Goal: Task Accomplishment & Management: Use online tool/utility

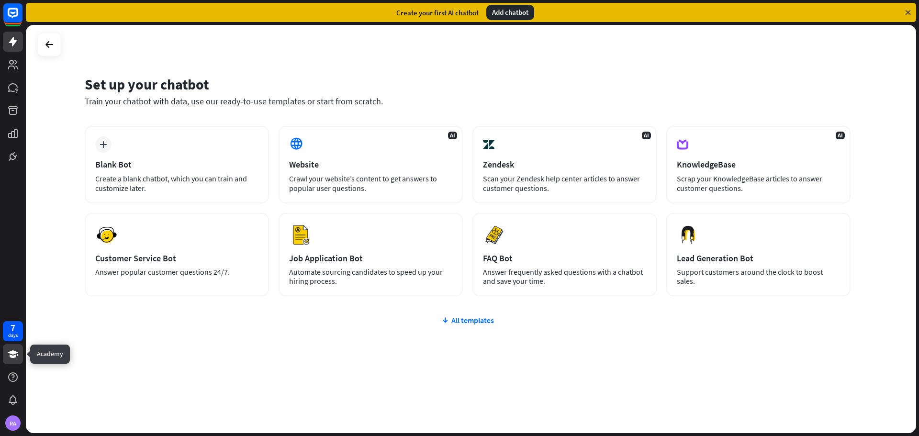
click at [12, 357] on icon at bounding box center [13, 354] width 11 height 8
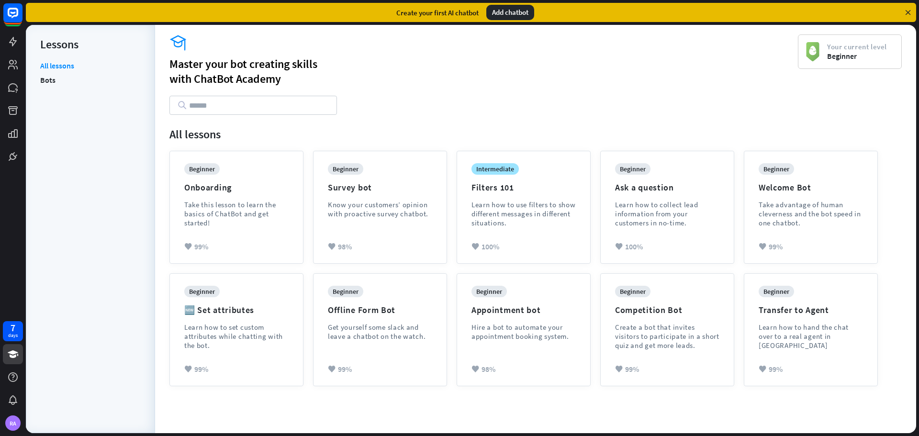
click at [195, 107] on input "text" at bounding box center [252, 105] width 167 height 19
paste input "**********"
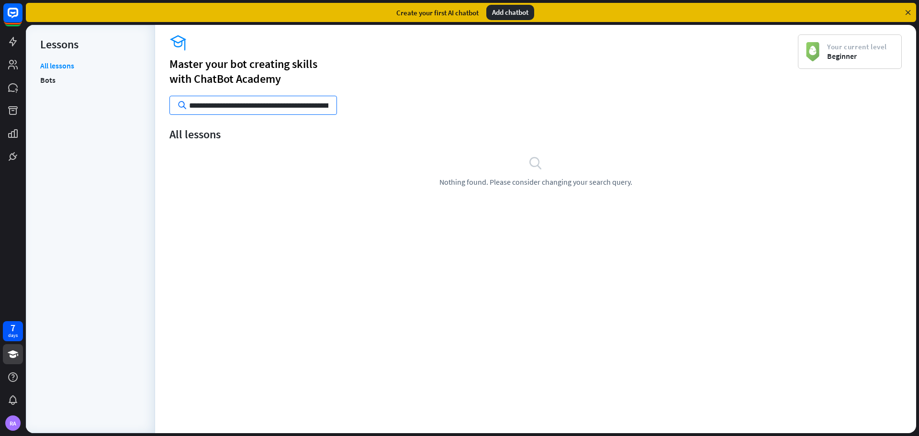
scroll to position [0, 719]
type input "**********"
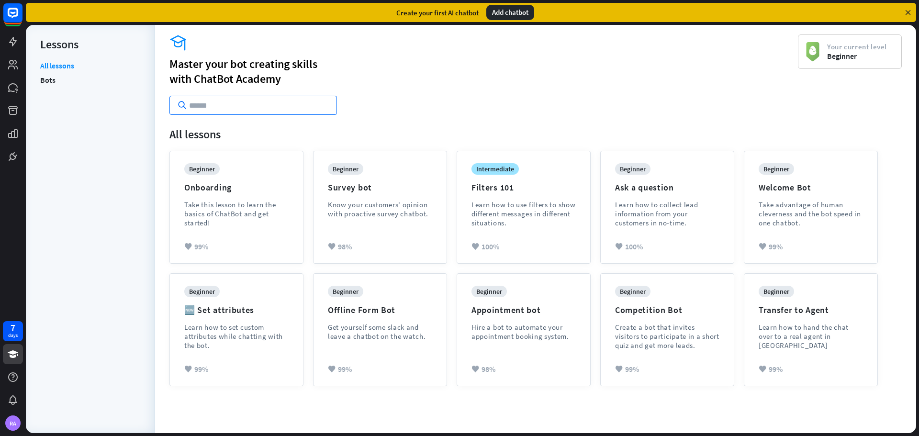
scroll to position [0, 0]
click at [55, 82] on link "Bots" at bounding box center [47, 80] width 15 height 14
click at [499, 210] on div "Learn how to use filters to show different messages in different situations." at bounding box center [523, 213] width 104 height 27
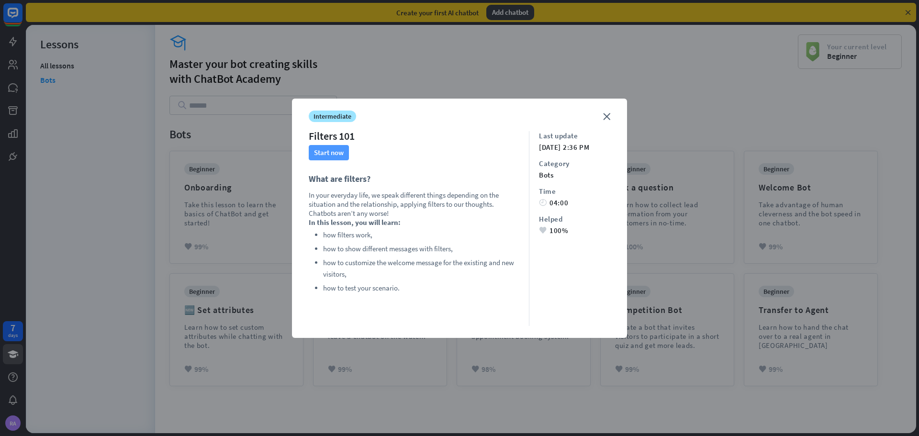
click at [334, 149] on button "Start now" at bounding box center [329, 152] width 40 height 15
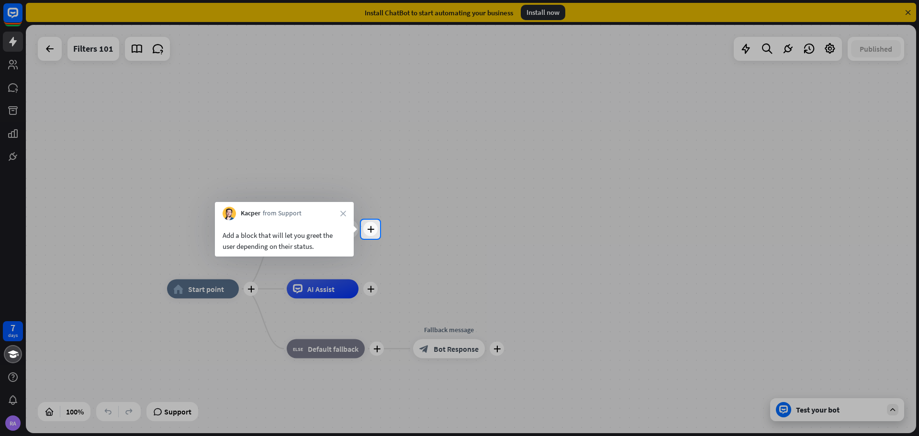
click at [336, 291] on div at bounding box center [459, 338] width 919 height 198
click at [371, 229] on icon "plus" at bounding box center [370, 229] width 7 height 7
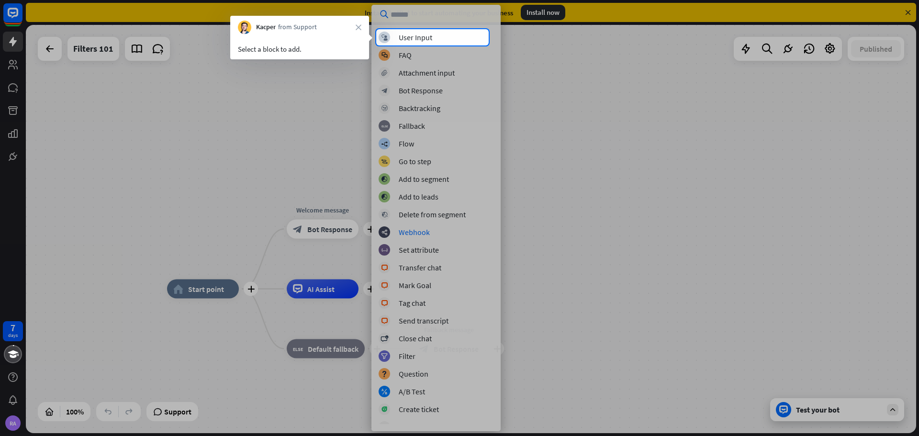
click at [586, 67] on div at bounding box center [459, 240] width 919 height 390
click at [402, 55] on div at bounding box center [459, 240] width 919 height 390
click at [412, 40] on div "User Input" at bounding box center [415, 38] width 33 height 10
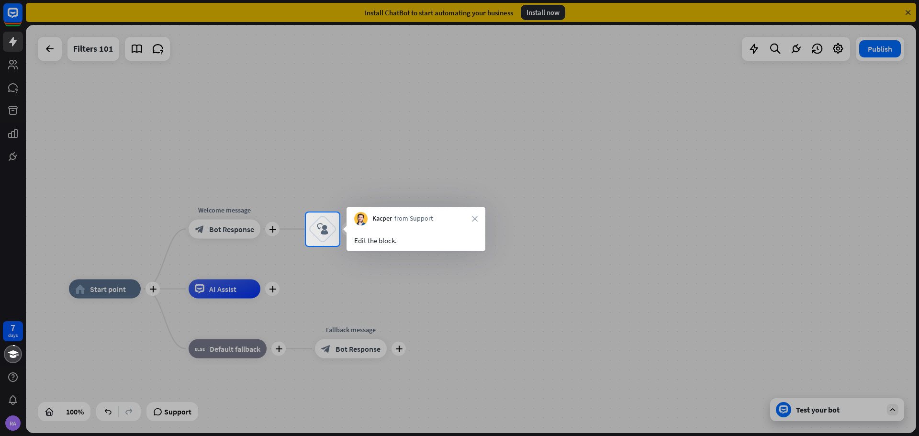
click at [466, 222] on div "Kacper from Support close" at bounding box center [415, 216] width 139 height 18
click at [317, 243] on div "block_user_input" at bounding box center [322, 229] width 29 height 29
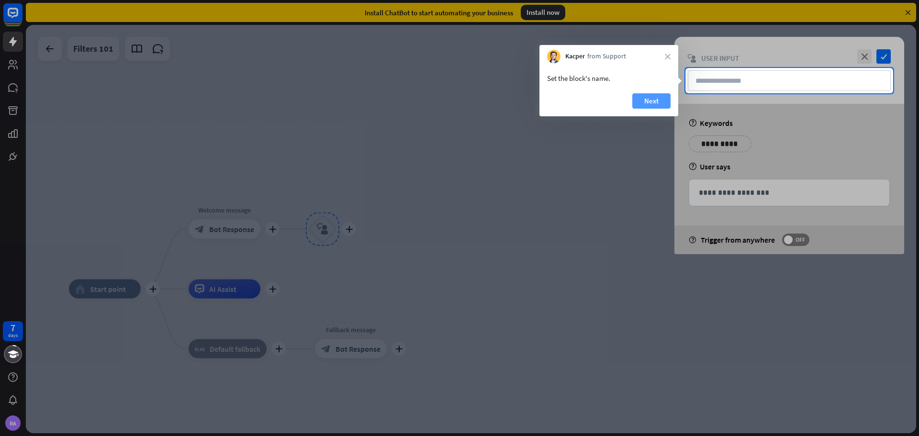
click at [651, 101] on button "Next" at bounding box center [651, 100] width 38 height 15
type input "**********"
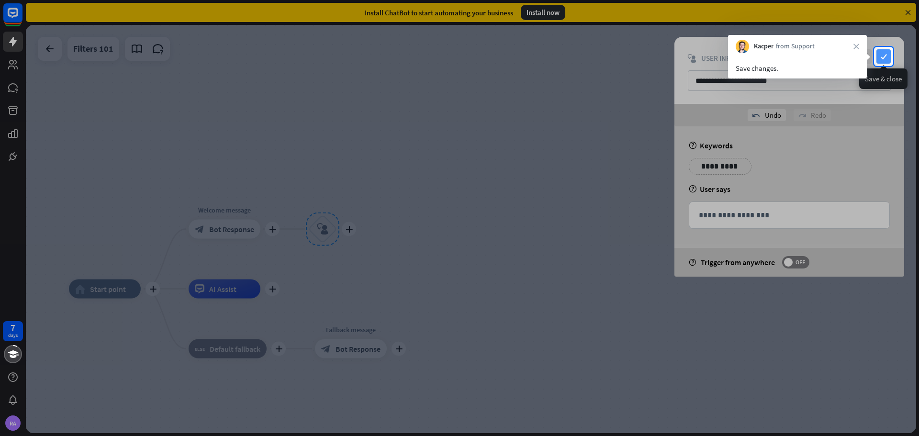
click at [887, 56] on icon "check" at bounding box center [883, 56] width 14 height 14
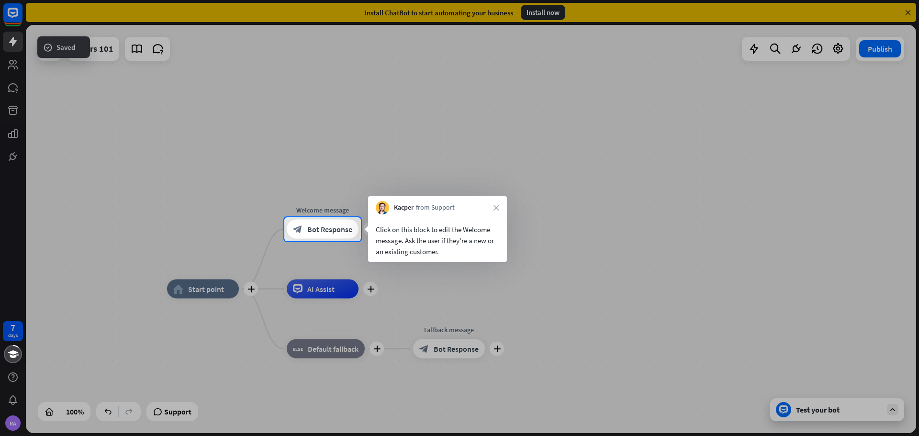
click at [320, 232] on span "Bot Response" at bounding box center [329, 229] width 45 height 10
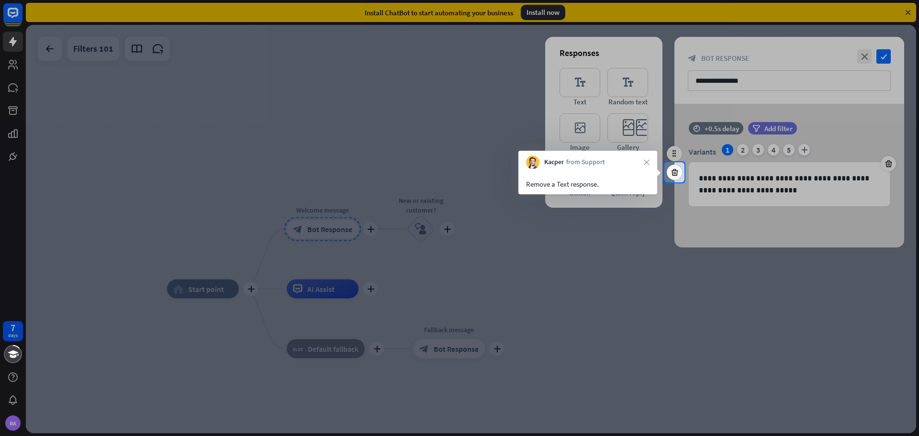
click at [620, 173] on div "Remove a Text response." at bounding box center [587, 181] width 139 height 25
click at [890, 58] on div at bounding box center [459, 81] width 919 height 162
click at [889, 57] on div at bounding box center [459, 81] width 919 height 162
drag, startPoint x: 698, startPoint y: 184, endPoint x: 699, endPoint y: 165, distance: 18.7
click at [700, 186] on div at bounding box center [459, 309] width 919 height 254
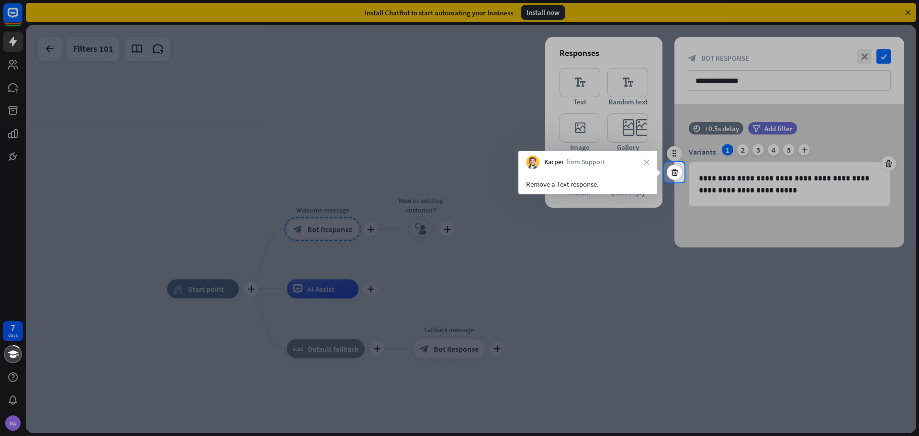
click at [606, 125] on div at bounding box center [459, 81] width 919 height 162
click at [572, 174] on div "Remove a Text response." at bounding box center [587, 181] width 139 height 25
click at [647, 164] on icon "close" at bounding box center [647, 162] width 6 height 6
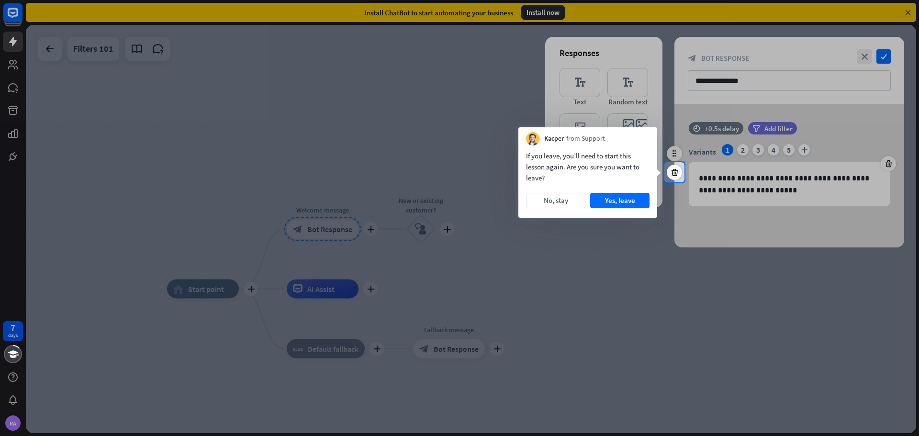
click at [629, 200] on button "Yes, leave" at bounding box center [619, 200] width 59 height 15
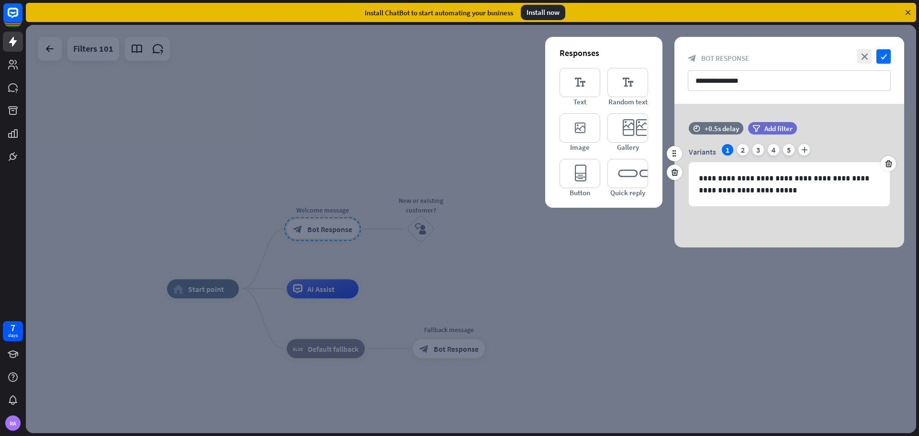
click at [413, 106] on div at bounding box center [471, 229] width 890 height 408
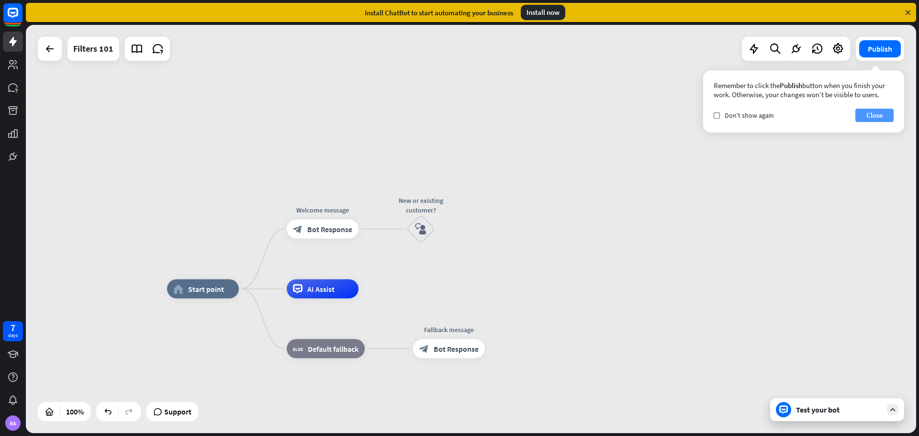
click at [867, 111] on button "Close" at bounding box center [874, 115] width 38 height 13
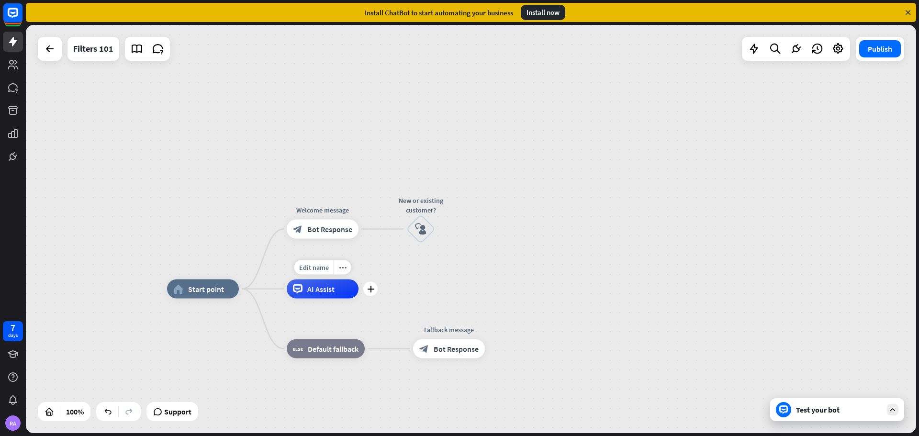
click at [328, 297] on div "AI Assist" at bounding box center [323, 288] width 72 height 19
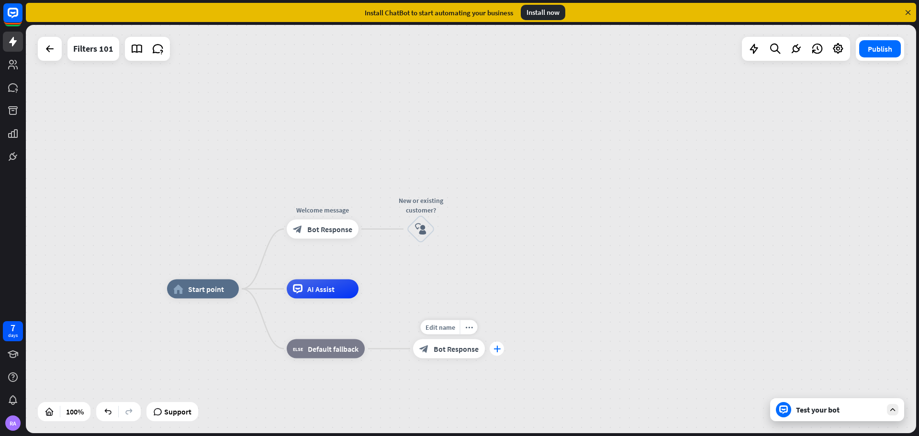
click at [500, 351] on icon "plus" at bounding box center [496, 349] width 7 height 7
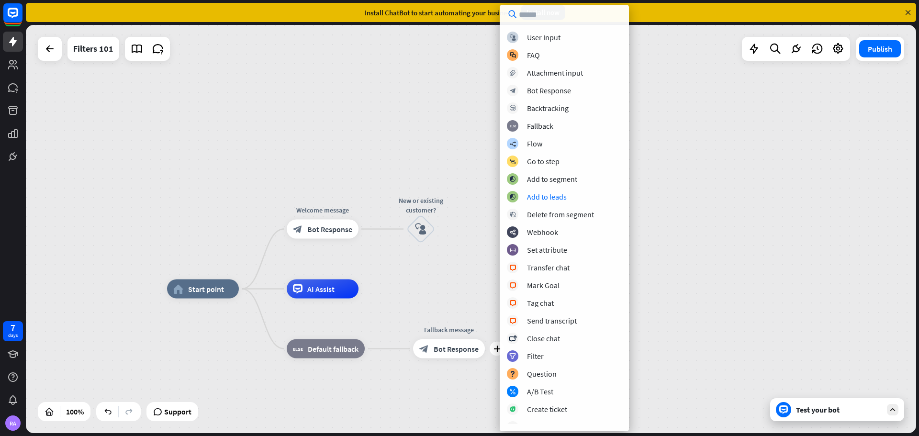
click at [679, 200] on div "home_2 Start point Welcome message block_bot_response Bot Response New or exist…" at bounding box center [471, 229] width 890 height 408
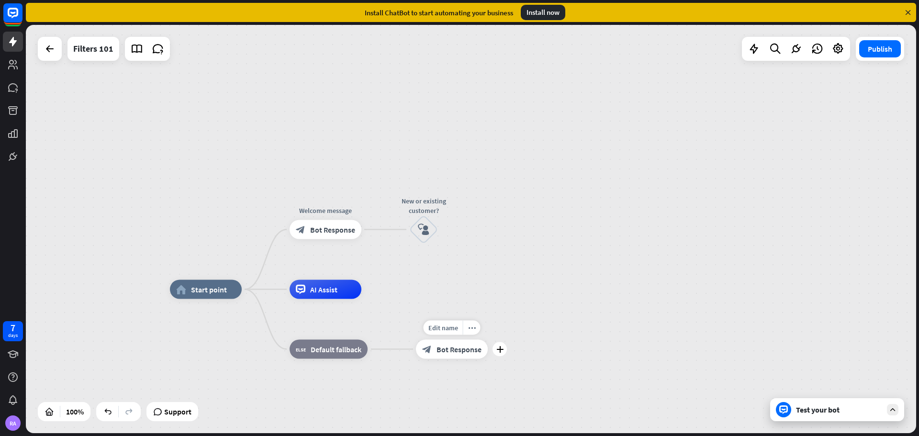
click at [482, 357] on div "block_bot_response Bot Response" at bounding box center [452, 349] width 72 height 19
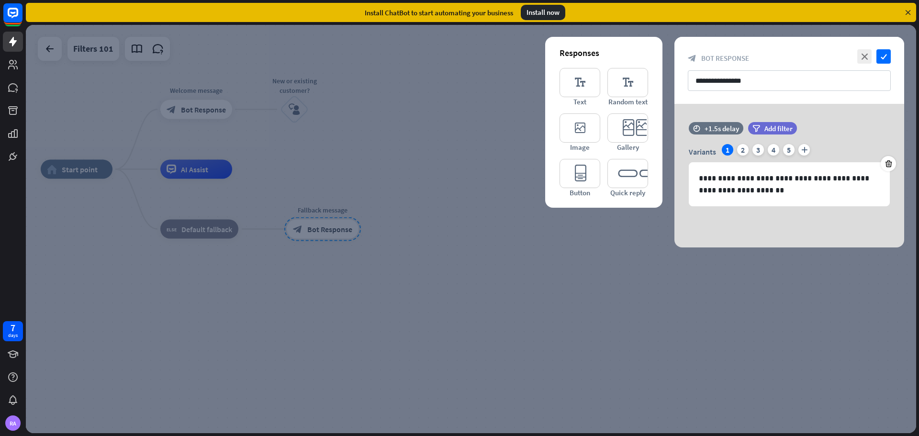
click at [825, 293] on div at bounding box center [471, 229] width 890 height 408
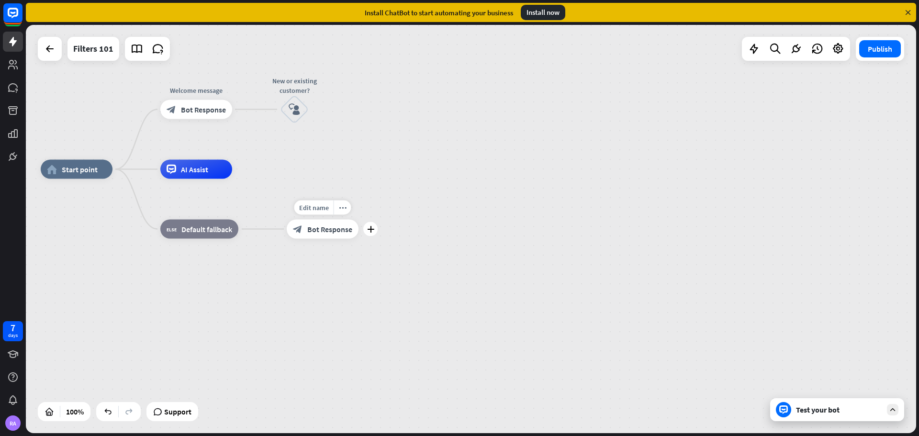
click at [358, 237] on div "Edit name more_horiz plus block_bot_response Bot Response" at bounding box center [323, 229] width 72 height 19
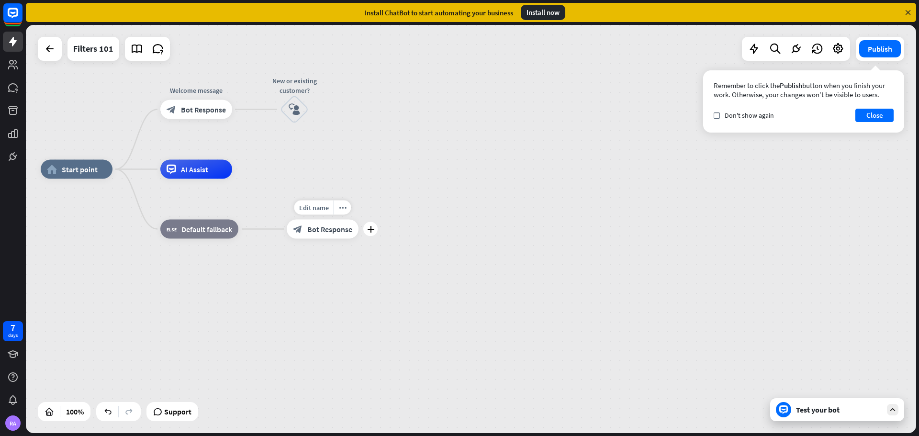
click at [358, 237] on div "Edit name more_horiz plus block_bot_response Bot Response" at bounding box center [323, 229] width 72 height 19
click at [886, 117] on button "Close" at bounding box center [874, 115] width 38 height 13
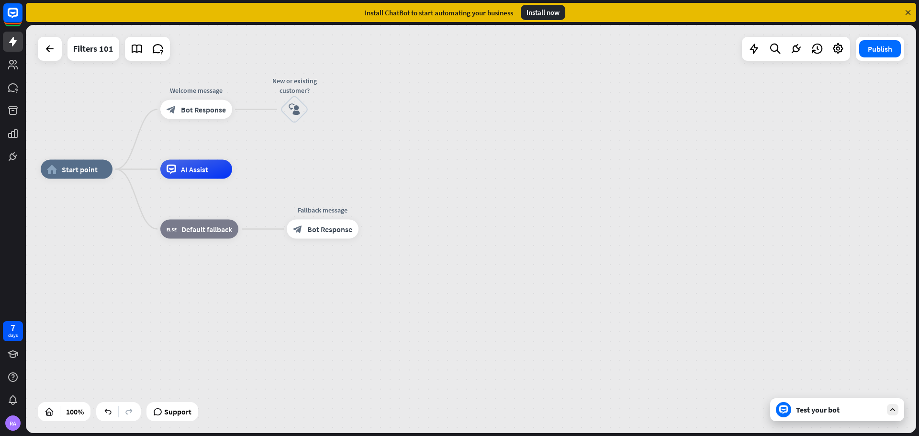
click at [824, 409] on div "Test your bot" at bounding box center [839, 410] width 86 height 10
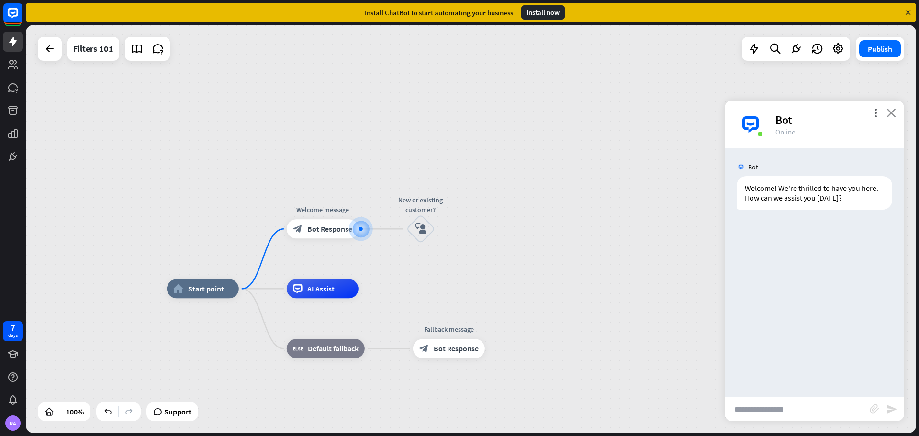
click at [892, 112] on icon "close" at bounding box center [891, 112] width 10 height 9
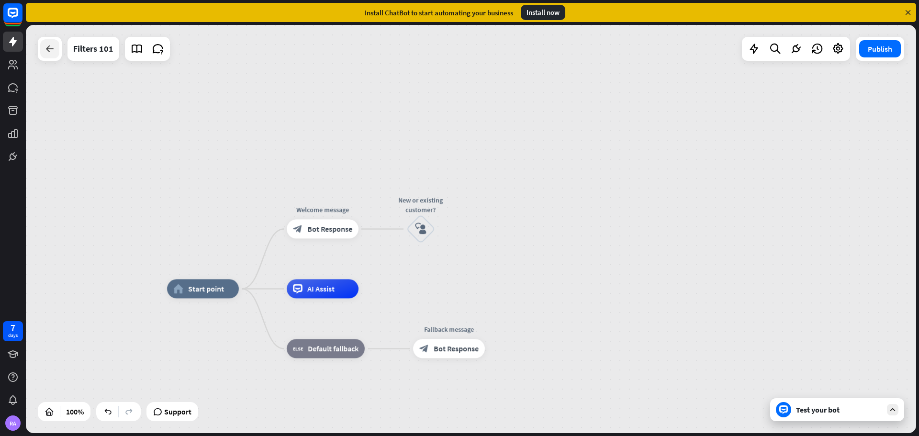
click at [55, 51] on icon at bounding box center [49, 48] width 11 height 11
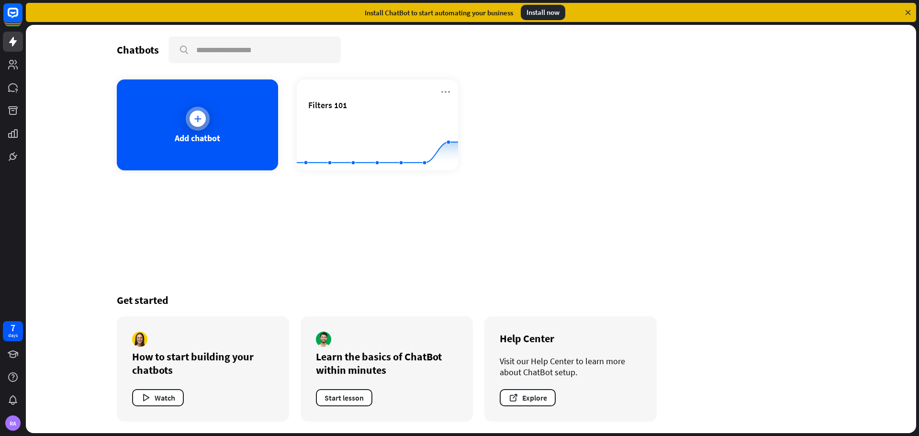
click at [140, 107] on div "Add chatbot" at bounding box center [197, 124] width 161 height 91
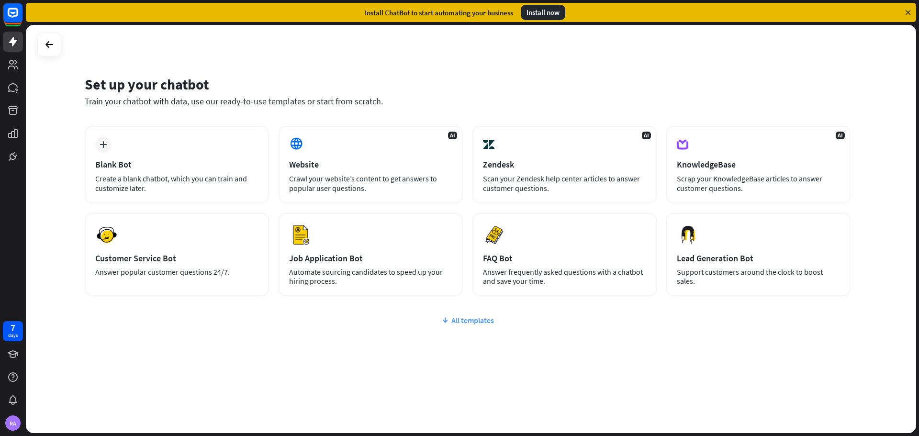
click at [464, 323] on div "All templates" at bounding box center [468, 320] width 766 height 10
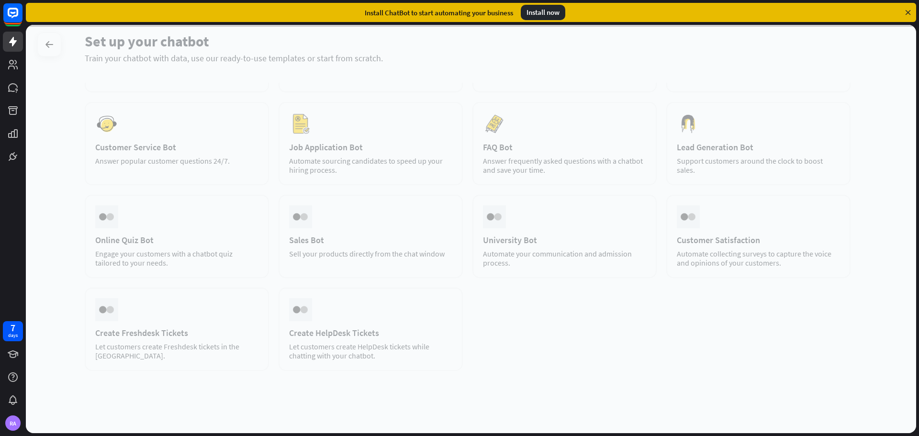
scroll to position [116, 0]
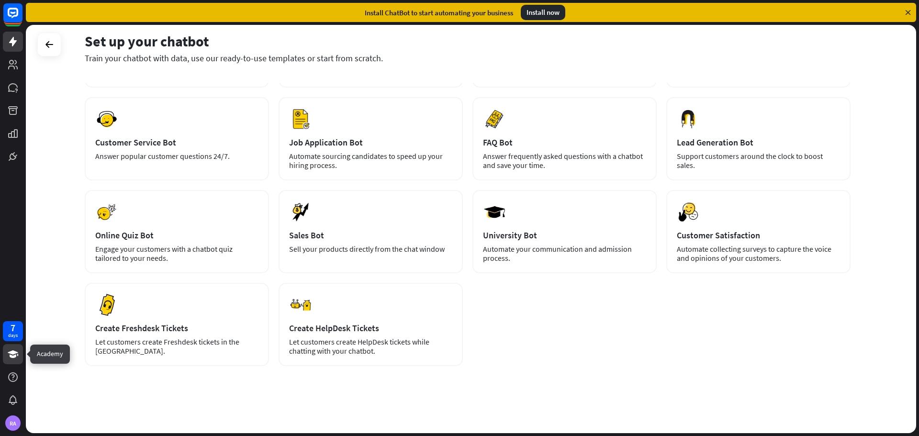
click at [8, 360] on link at bounding box center [13, 354] width 20 height 20
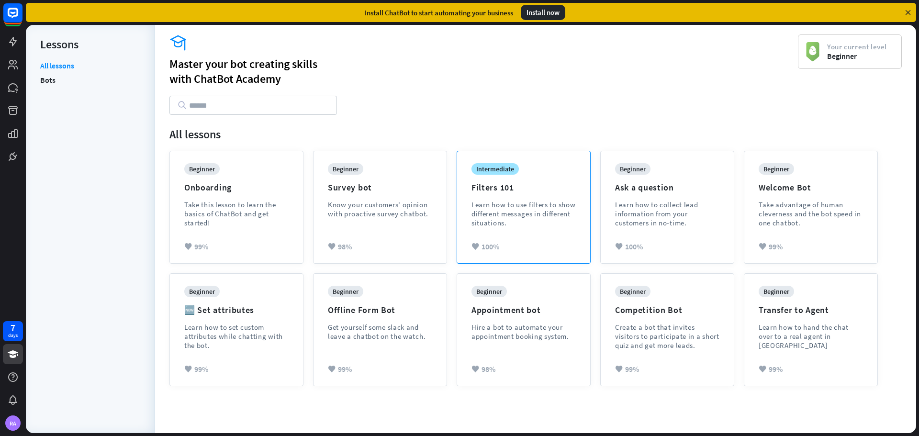
click at [516, 212] on div "Learn how to use filters to show different messages in different situations." at bounding box center [523, 213] width 104 height 27
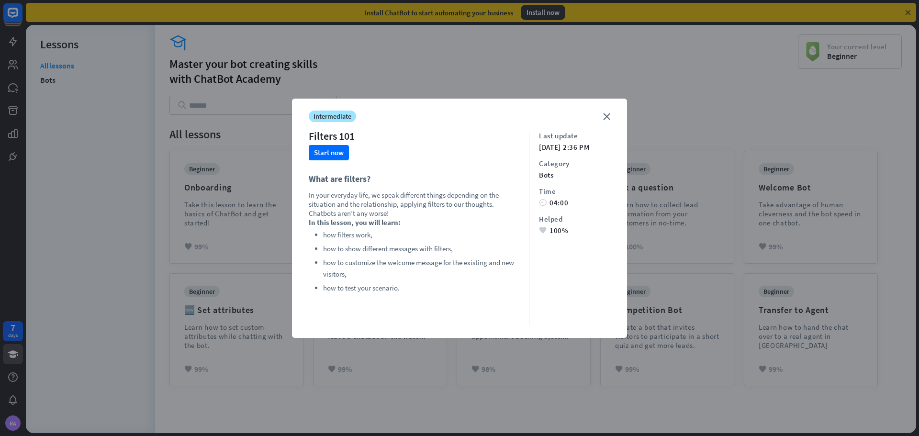
click at [355, 287] on li "how to test your scenario." at bounding box center [421, 287] width 196 height 11
click at [317, 154] on button "Start now" at bounding box center [329, 152] width 40 height 15
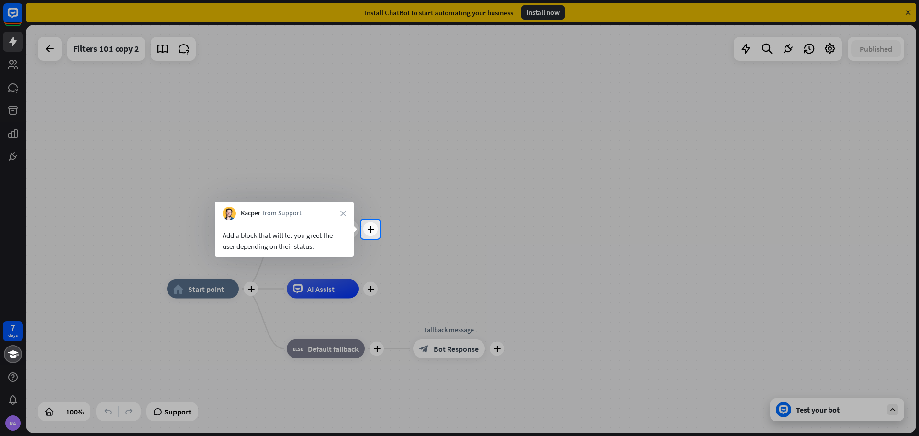
click at [454, 152] on div at bounding box center [459, 110] width 919 height 220
click at [450, 190] on div at bounding box center [459, 110] width 919 height 220
drag, startPoint x: 454, startPoint y: 188, endPoint x: 454, endPoint y: 179, distance: 8.6
click at [454, 187] on div at bounding box center [459, 110] width 919 height 220
drag, startPoint x: 454, startPoint y: 179, endPoint x: 442, endPoint y: 162, distance: 20.9
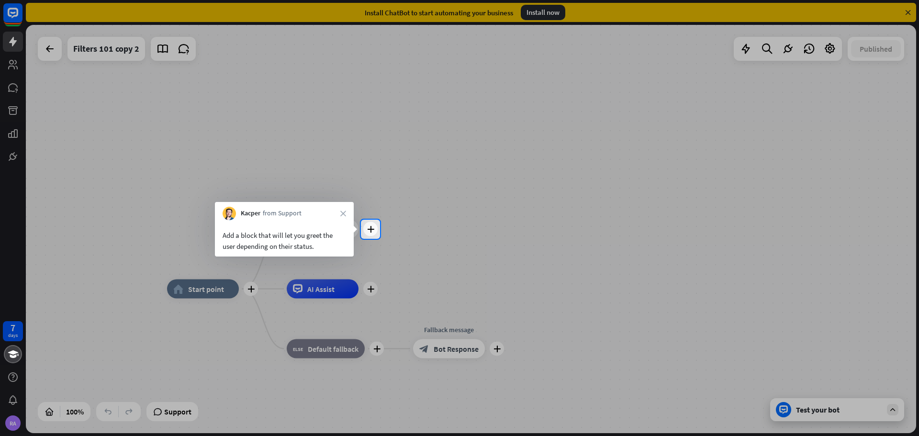
click at [454, 177] on div at bounding box center [459, 110] width 919 height 220
click at [342, 211] on icon "close" at bounding box center [343, 214] width 6 height 6
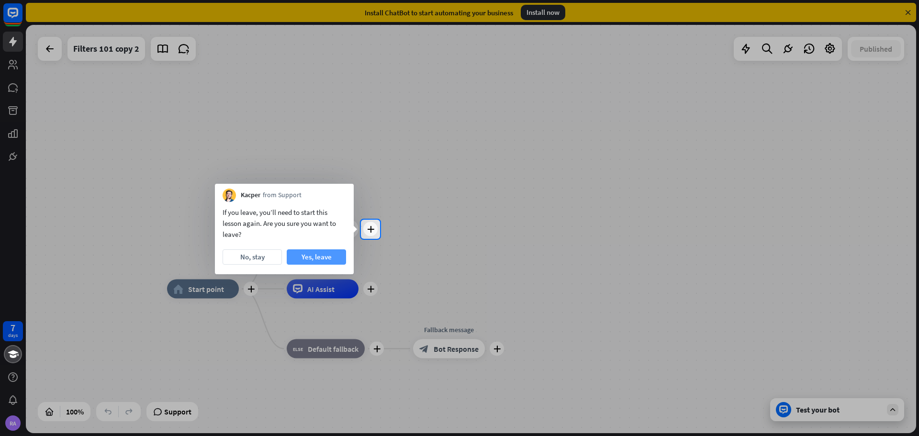
click at [310, 256] on button "Yes, leave" at bounding box center [316, 256] width 59 height 15
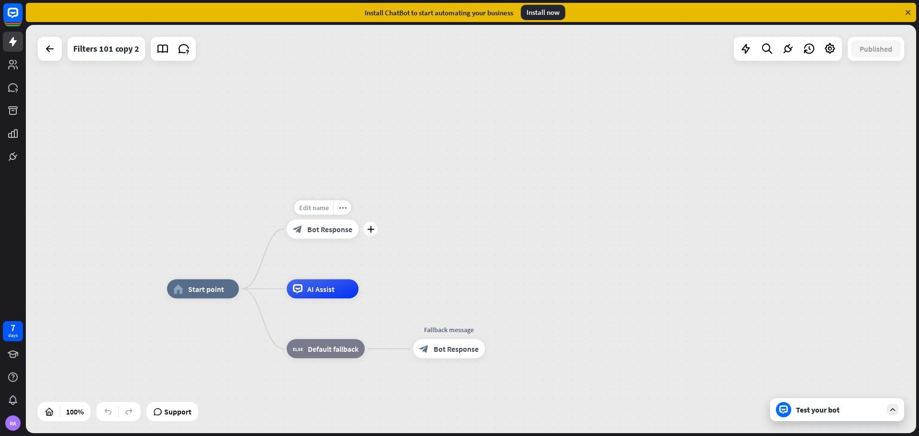
click at [307, 207] on span "Edit name" at bounding box center [314, 207] width 30 height 9
click at [234, 229] on div "**********" at bounding box center [471, 229] width 890 height 408
click at [208, 288] on span "Start point" at bounding box center [206, 289] width 36 height 10
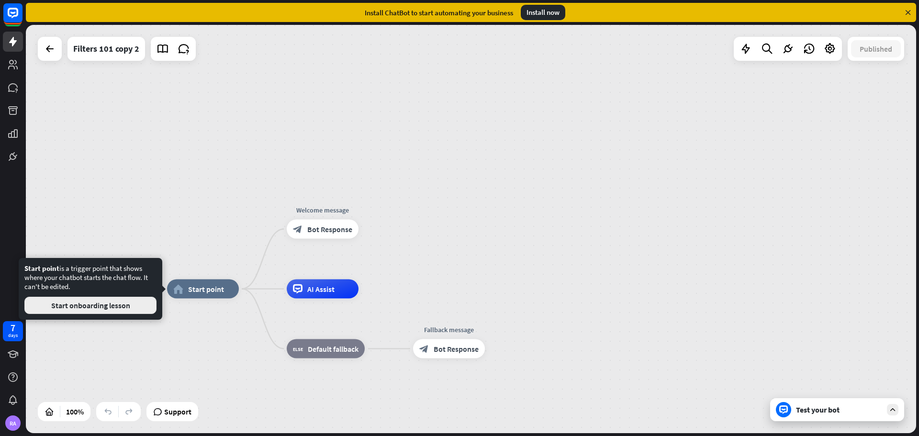
click at [112, 312] on button "Start onboarding lesson" at bounding box center [90, 305] width 132 height 17
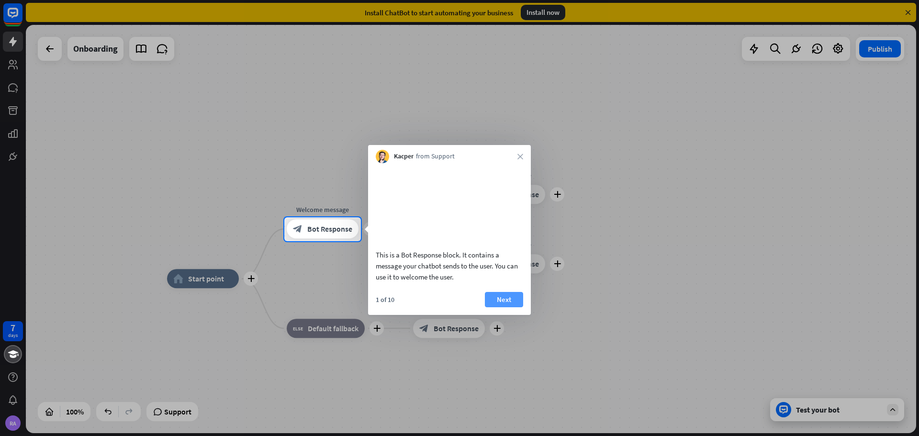
click at [498, 298] on button "Next" at bounding box center [504, 299] width 38 height 15
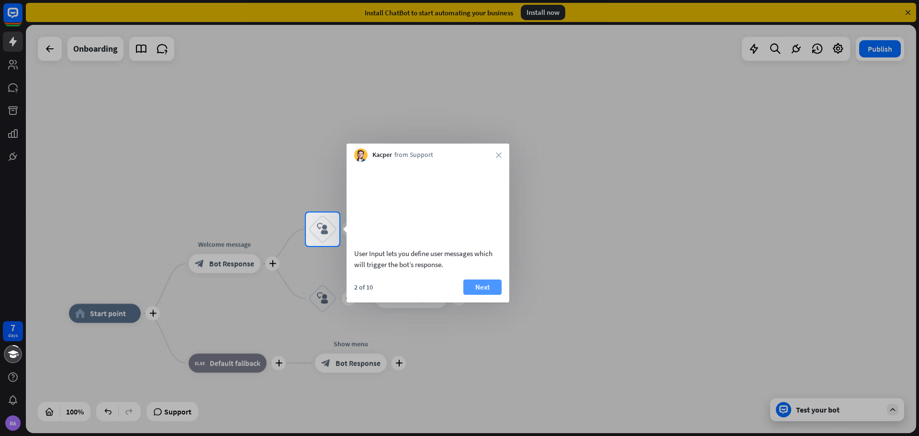
click at [482, 295] on button "Next" at bounding box center [482, 286] width 38 height 15
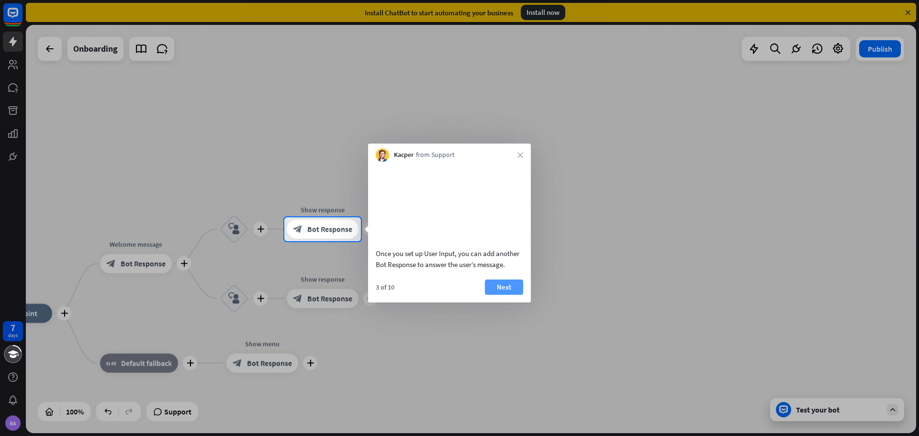
click at [510, 294] on button "Next" at bounding box center [504, 286] width 38 height 15
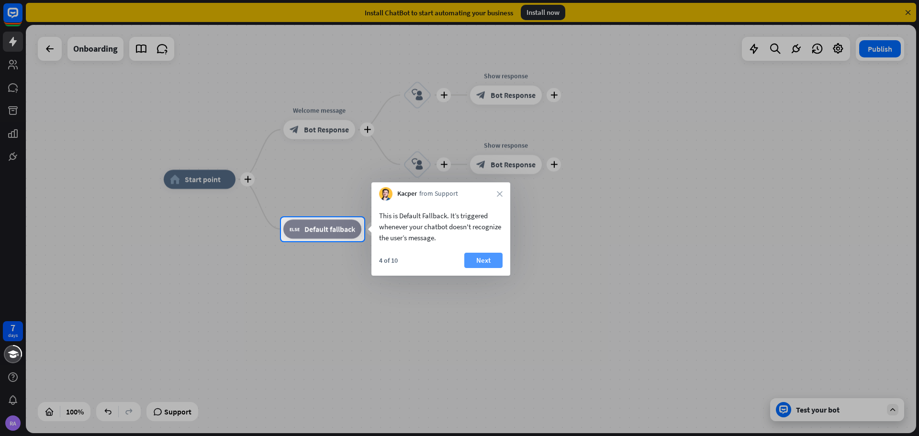
click at [487, 263] on button "Next" at bounding box center [483, 260] width 38 height 15
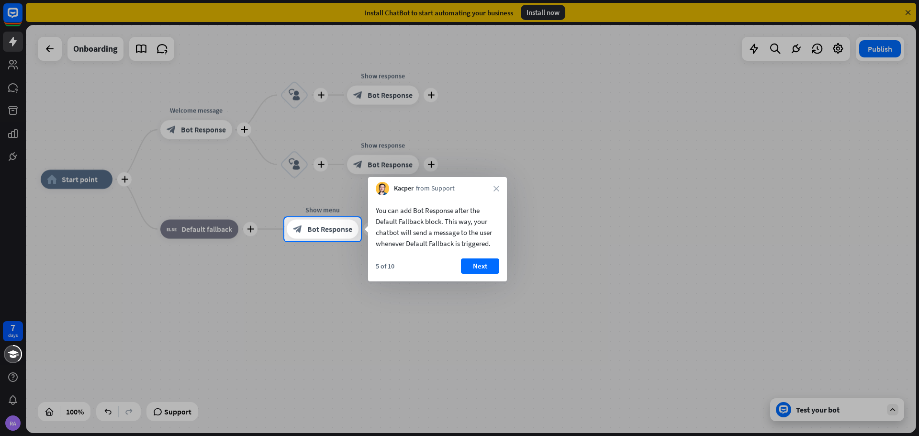
click at [492, 261] on button "Next" at bounding box center [480, 265] width 38 height 15
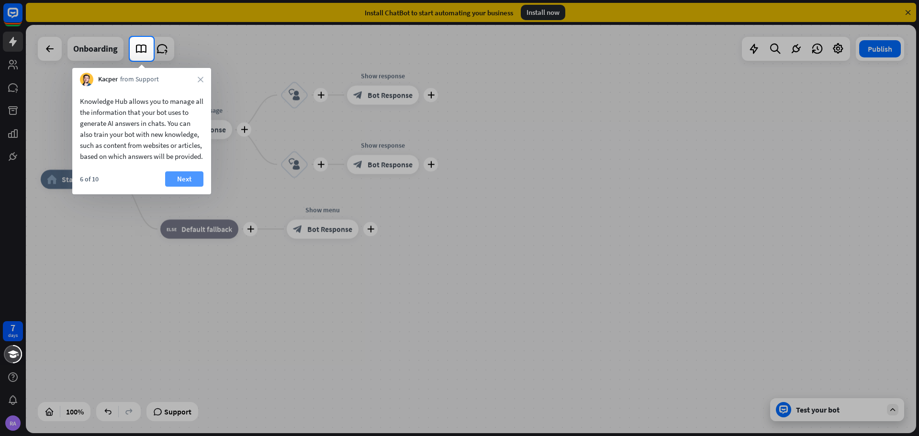
click at [187, 187] on button "Next" at bounding box center [184, 178] width 38 height 15
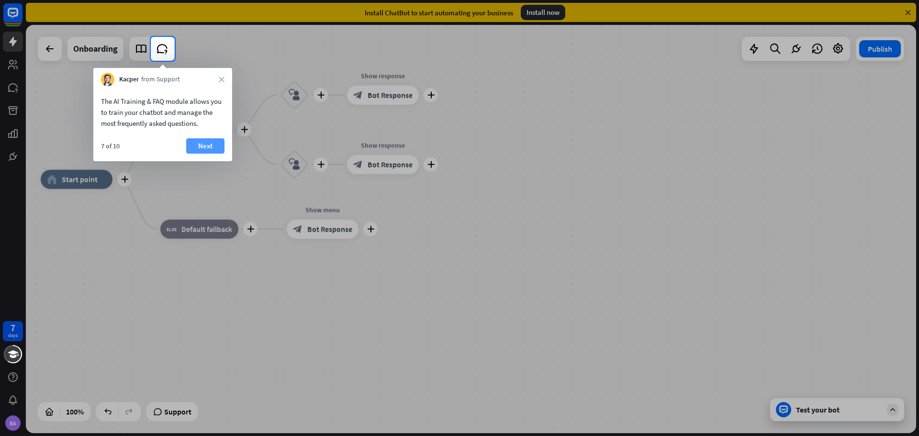
click at [198, 143] on button "Next" at bounding box center [205, 145] width 38 height 15
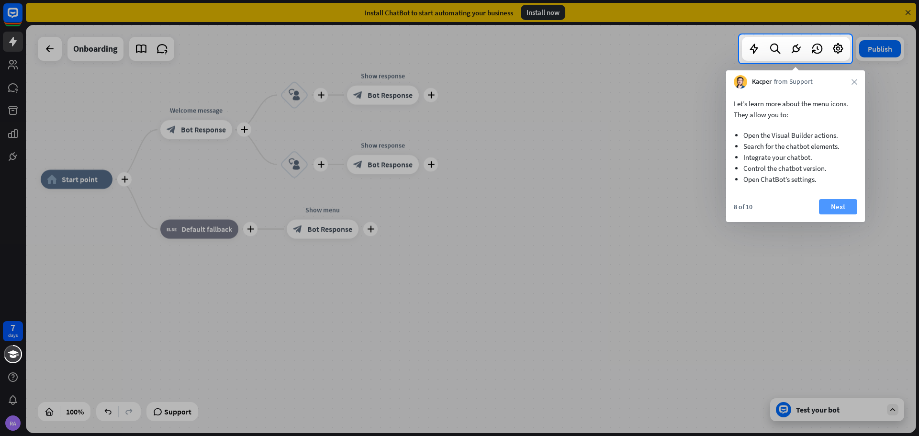
click at [834, 207] on button "Next" at bounding box center [838, 206] width 38 height 15
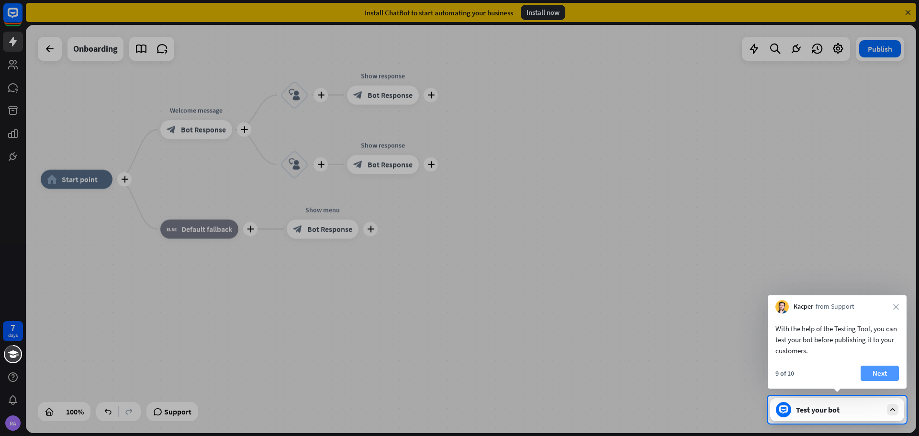
click at [896, 371] on button "Next" at bounding box center [879, 373] width 38 height 15
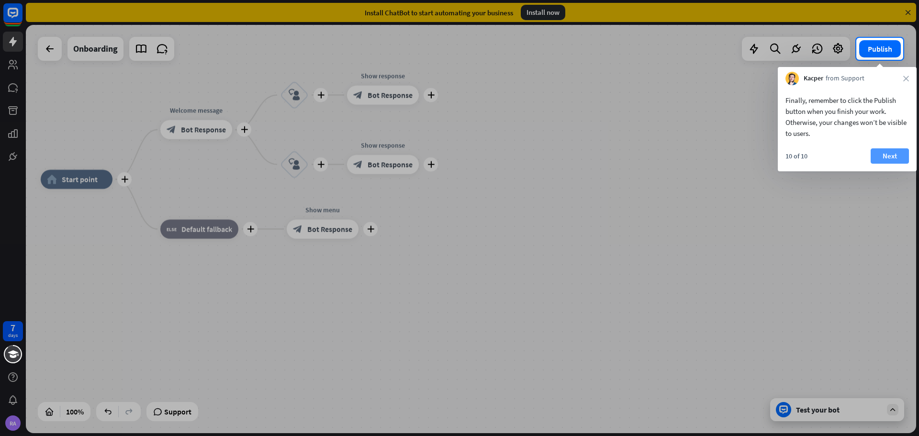
click at [887, 154] on button "Next" at bounding box center [889, 155] width 38 height 15
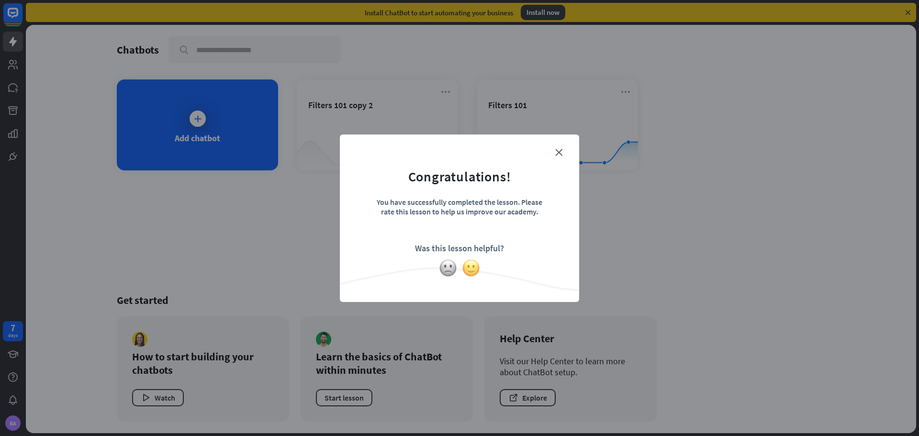
click at [467, 271] on img at bounding box center [471, 268] width 18 height 18
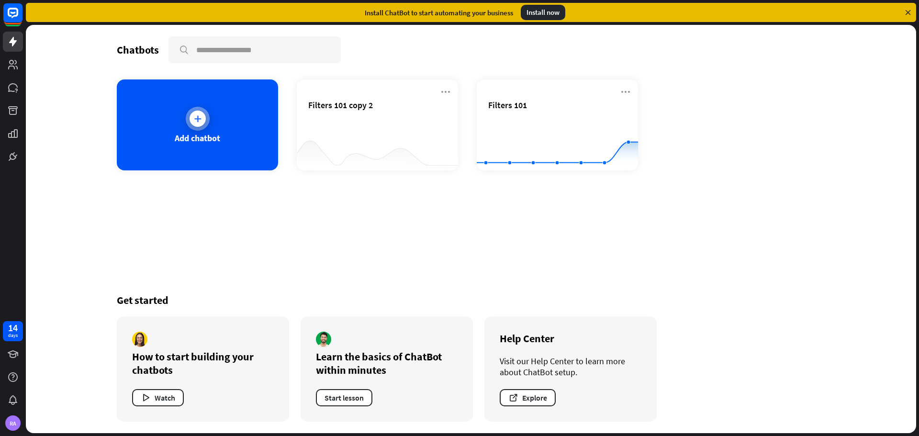
click at [241, 123] on div "Add chatbot" at bounding box center [197, 124] width 161 height 91
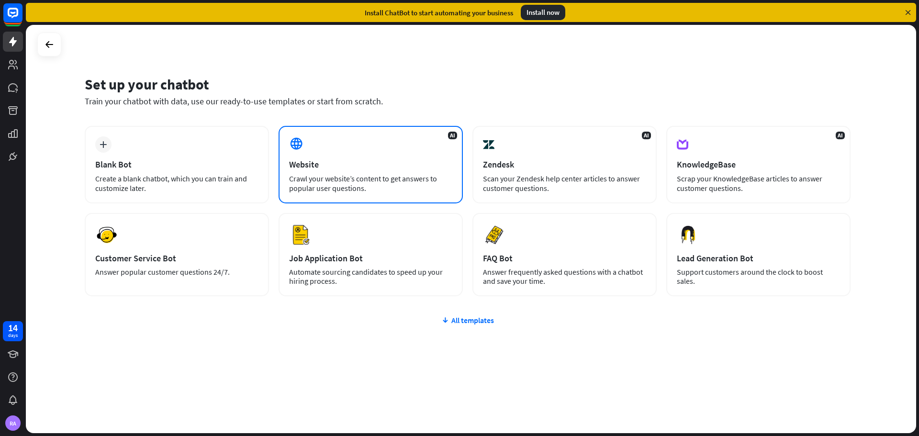
click at [291, 177] on div "Crawl your website’s content to get answers to popular user questions." at bounding box center [370, 183] width 163 height 19
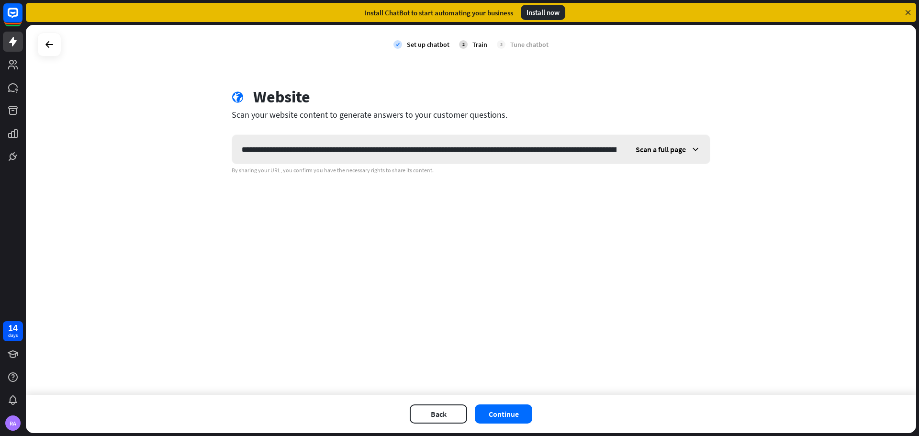
scroll to position [0, 525]
click at [245, 146] on input "**********" at bounding box center [428, 149] width 393 height 29
click at [583, 150] on input "**********" at bounding box center [428, 149] width 393 height 29
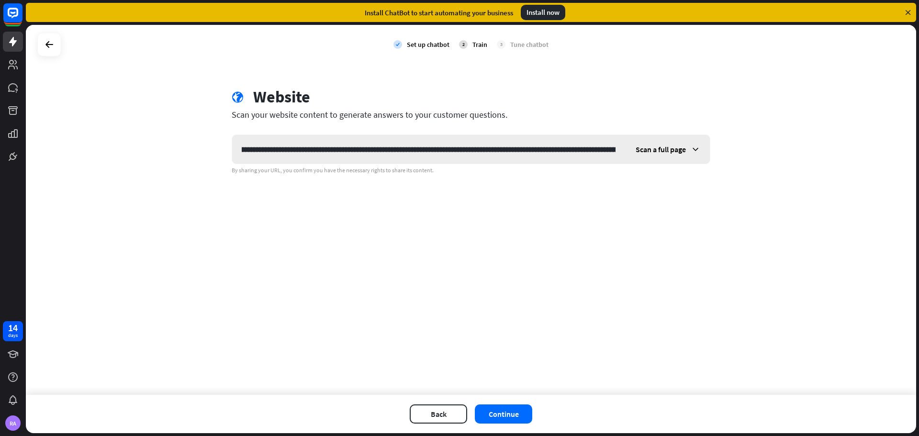
click at [576, 150] on input "**********" at bounding box center [428, 149] width 393 height 29
click at [564, 147] on input "**********" at bounding box center [428, 149] width 393 height 29
type input "**********"
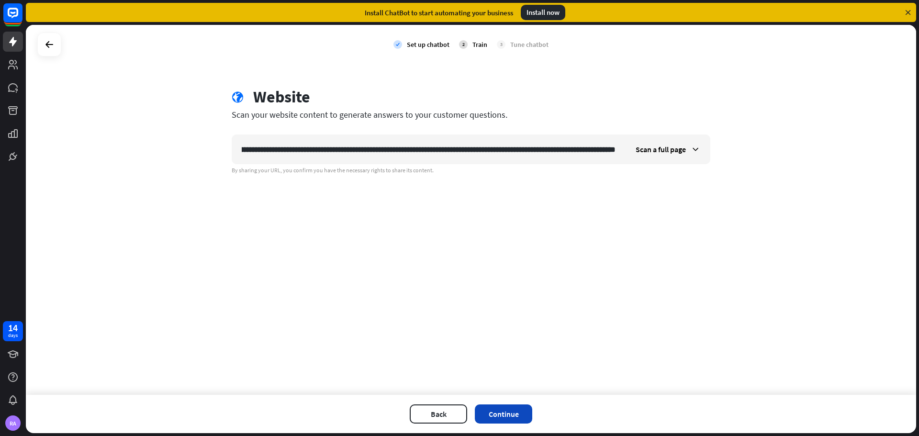
click at [497, 412] on button "Continue" at bounding box center [503, 413] width 57 height 19
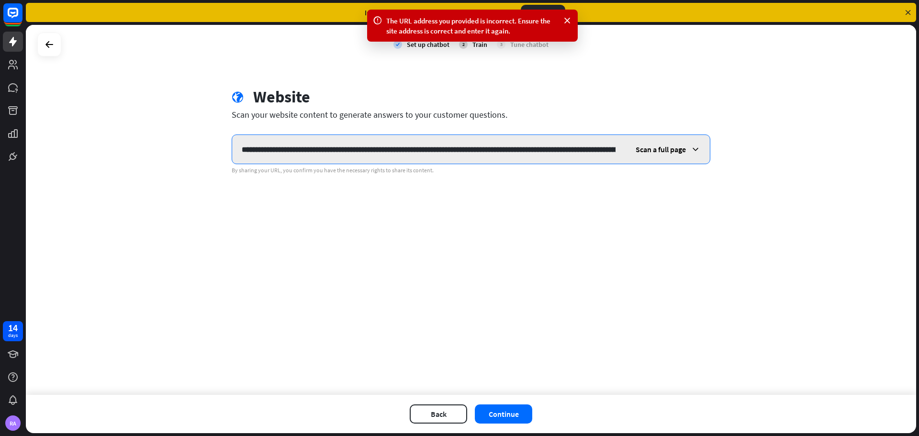
click at [431, 147] on input "**********" at bounding box center [428, 149] width 393 height 29
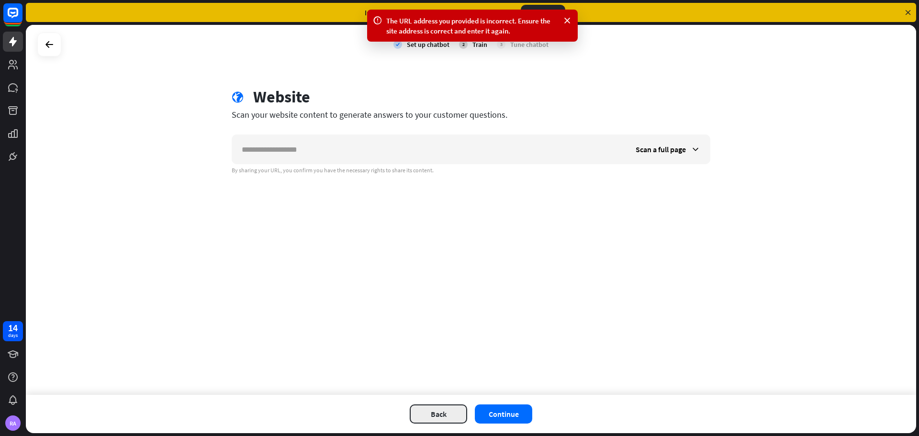
click at [437, 405] on button "Back" at bounding box center [438, 413] width 57 height 19
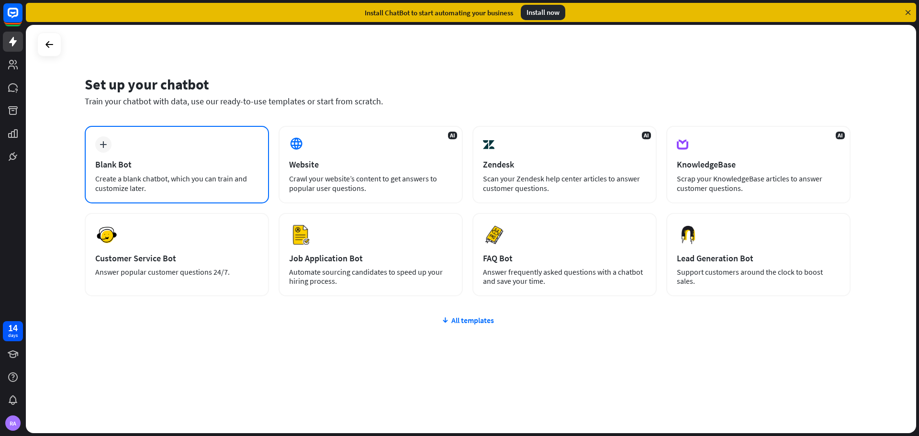
click at [172, 170] on div "plus Blank Bot Create a blank chatbot, which you can train and customize later." at bounding box center [177, 165] width 184 height 78
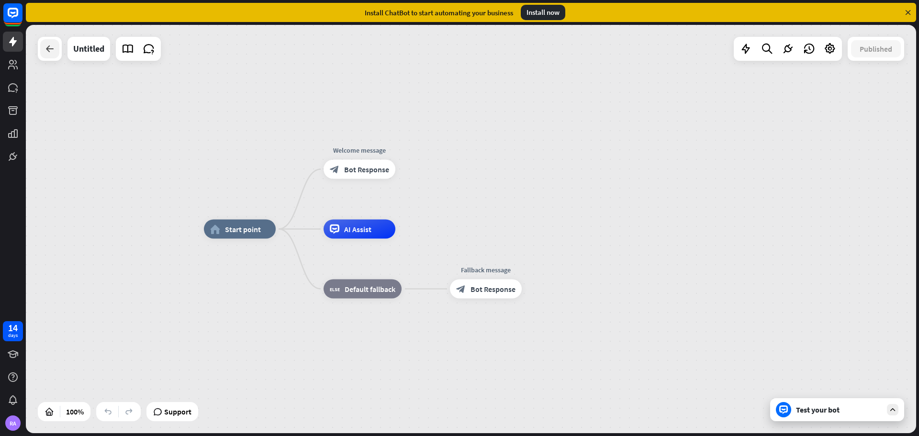
click at [51, 53] on icon at bounding box center [49, 48] width 11 height 11
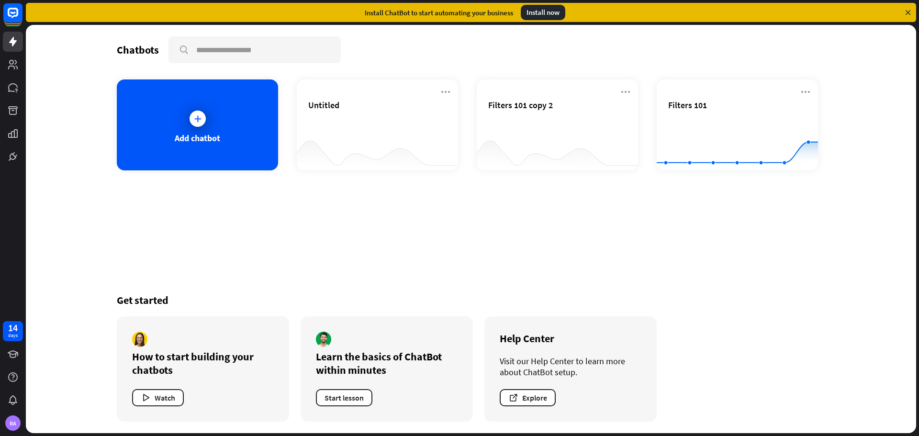
click at [1, 354] on div "14 days RA" at bounding box center [13, 375] width 26 height 115
click at [908, 11] on icon at bounding box center [907, 12] width 9 height 9
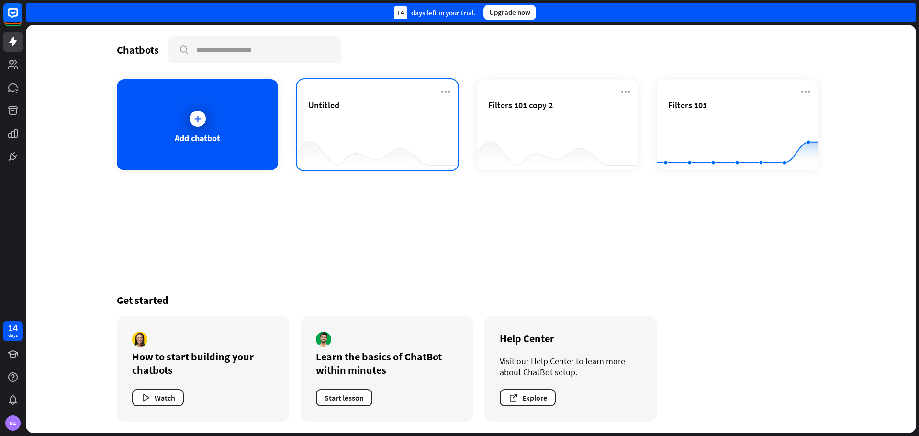
click at [387, 124] on div "Untitled" at bounding box center [377, 116] width 138 height 33
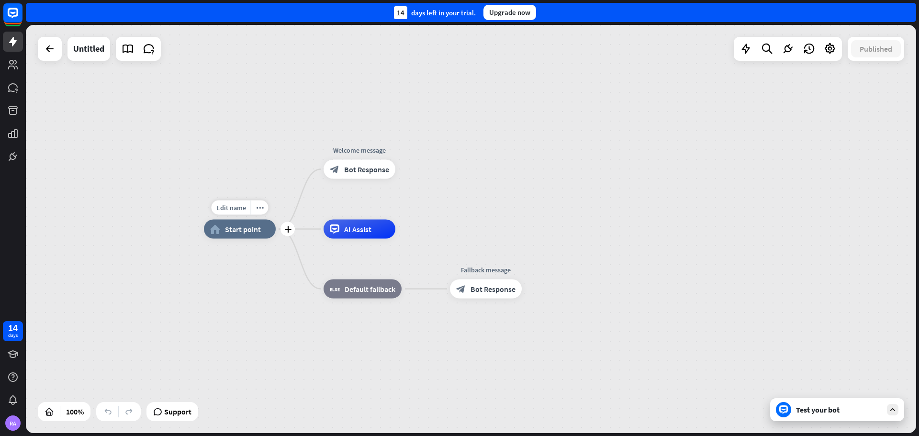
click at [243, 229] on span "Start point" at bounding box center [243, 229] width 36 height 10
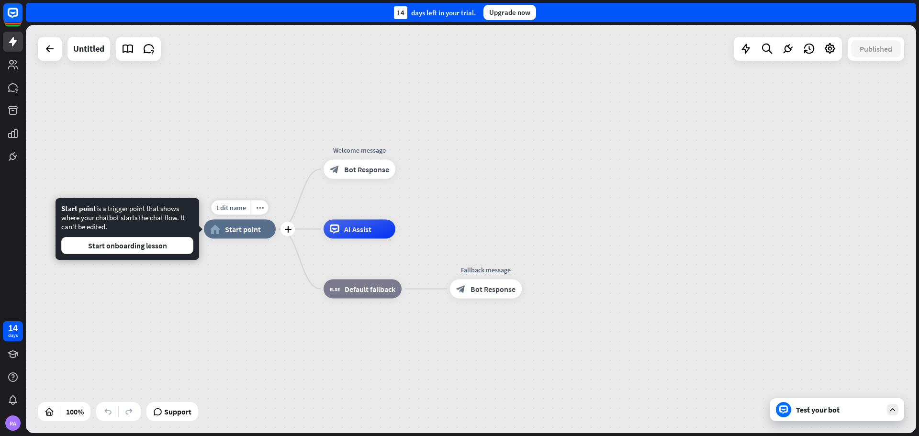
click at [257, 229] on span "Start point" at bounding box center [243, 229] width 36 height 10
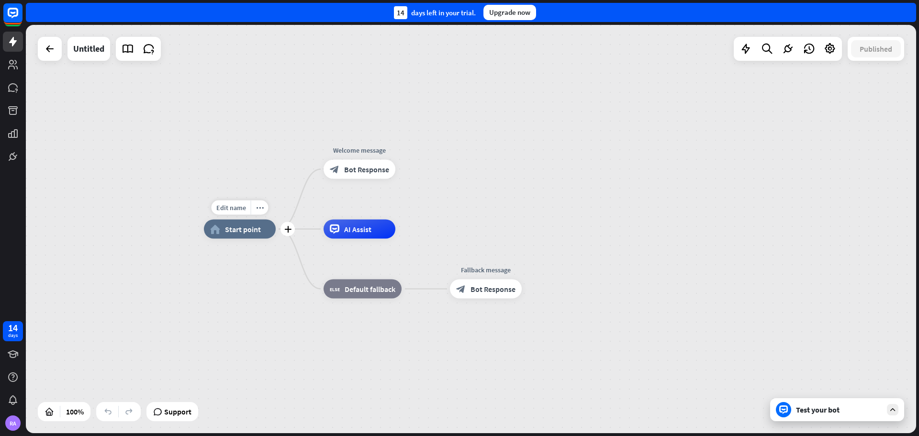
click at [219, 237] on div "home_2 Start point" at bounding box center [240, 229] width 72 height 19
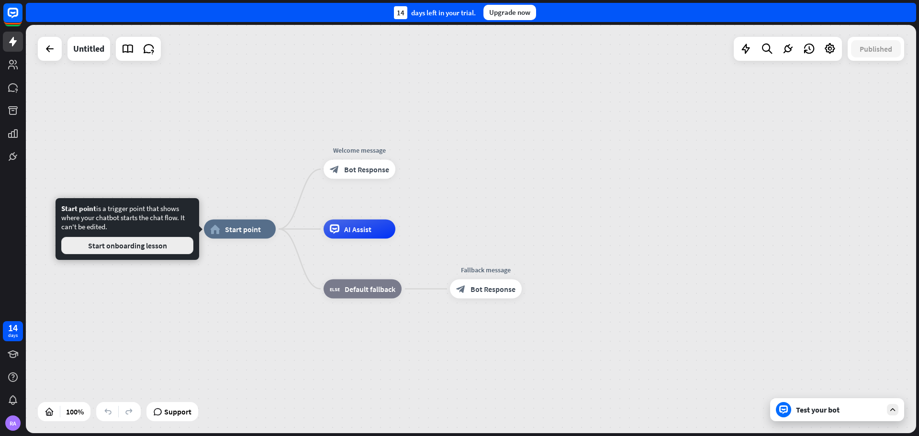
click at [164, 247] on button "Start onboarding lesson" at bounding box center [127, 245] width 132 height 17
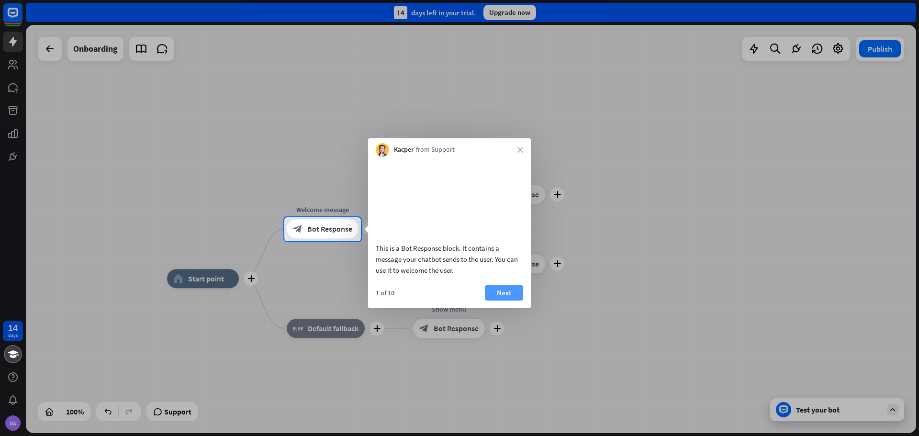
click at [505, 300] on button "Next" at bounding box center [504, 292] width 38 height 15
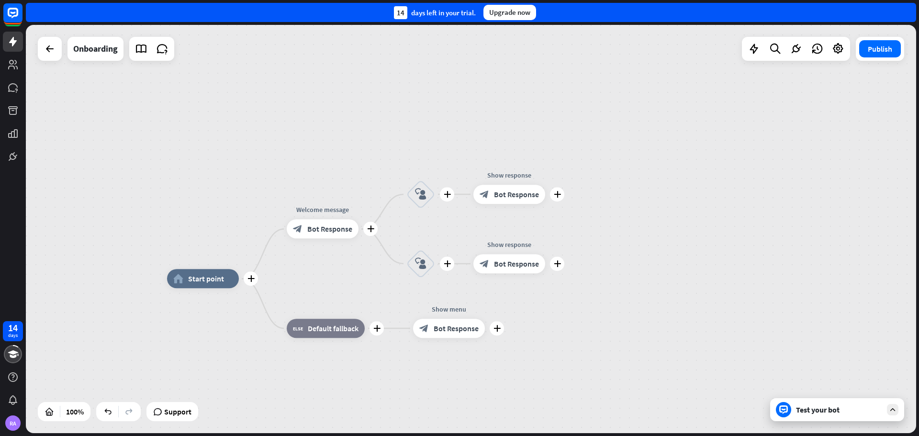
click at [505, 300] on div "14 days RA close Product Help First steps Get started with ChatBot Help Center …" at bounding box center [459, 218] width 919 height 436
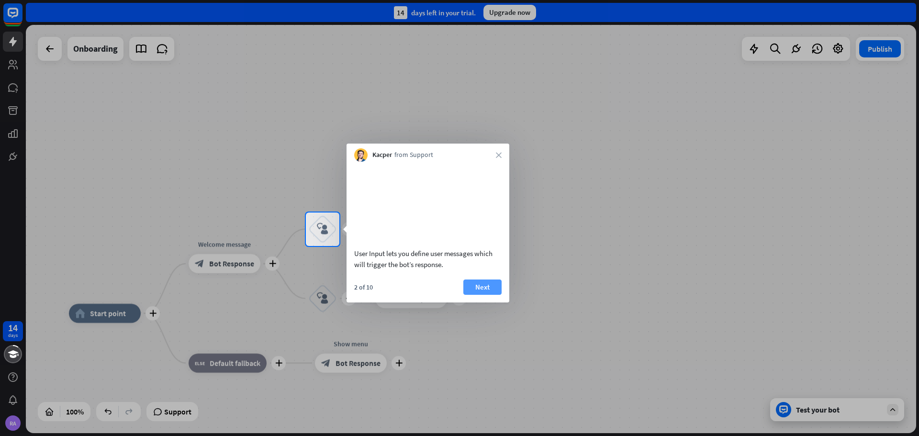
click at [488, 294] on button "Next" at bounding box center [482, 286] width 38 height 15
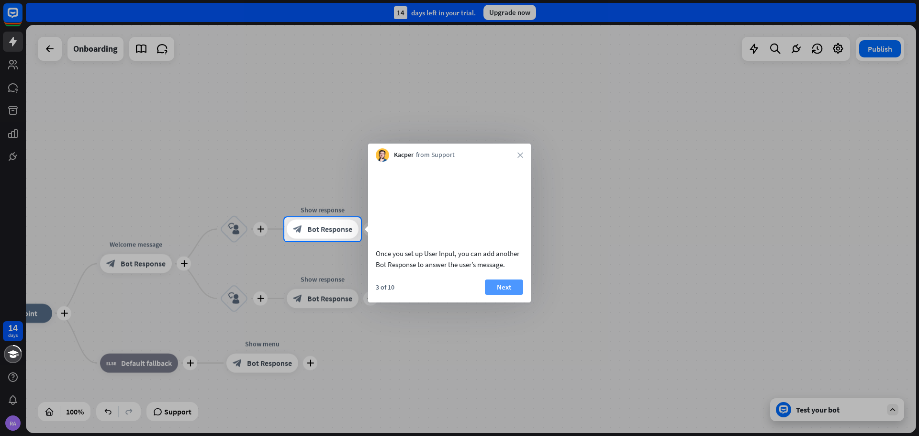
click at [498, 295] on button "Next" at bounding box center [504, 286] width 38 height 15
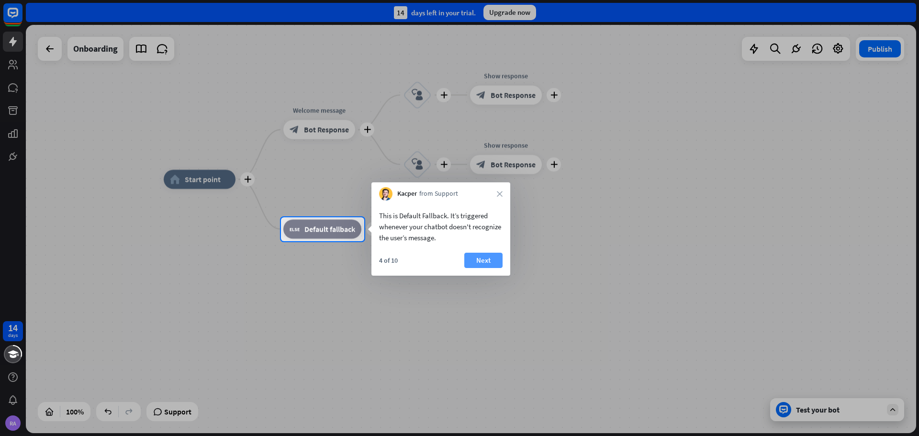
click at [482, 257] on button "Next" at bounding box center [483, 260] width 38 height 15
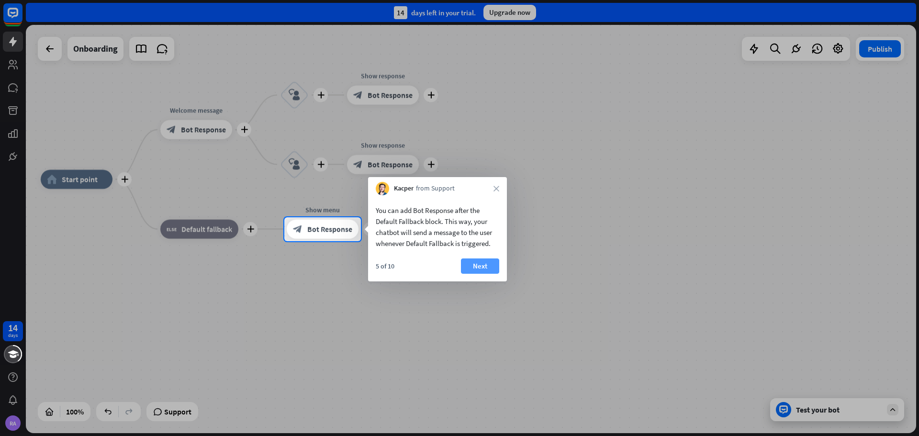
click at [475, 261] on button "Next" at bounding box center [480, 265] width 38 height 15
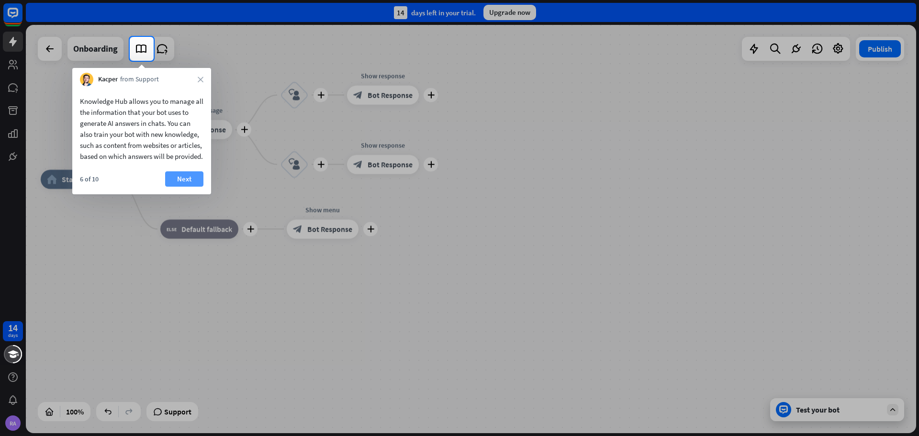
click at [189, 185] on button "Next" at bounding box center [184, 178] width 38 height 15
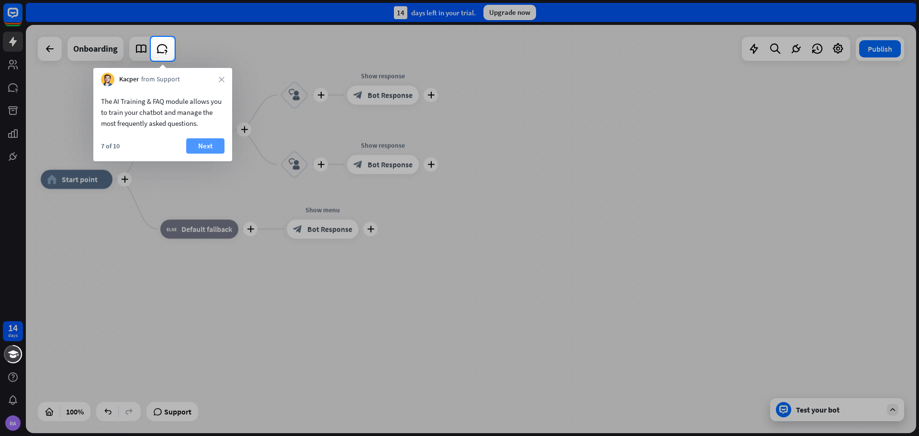
click at [204, 143] on button "Next" at bounding box center [205, 145] width 38 height 15
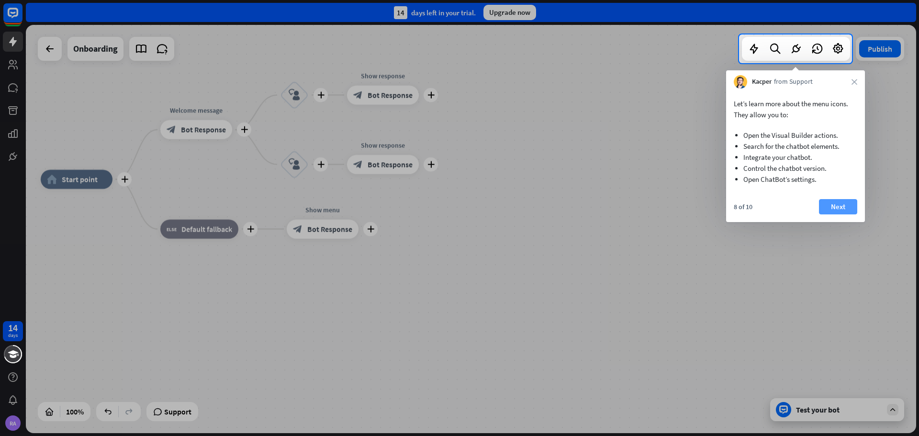
click at [829, 203] on button "Next" at bounding box center [838, 206] width 38 height 15
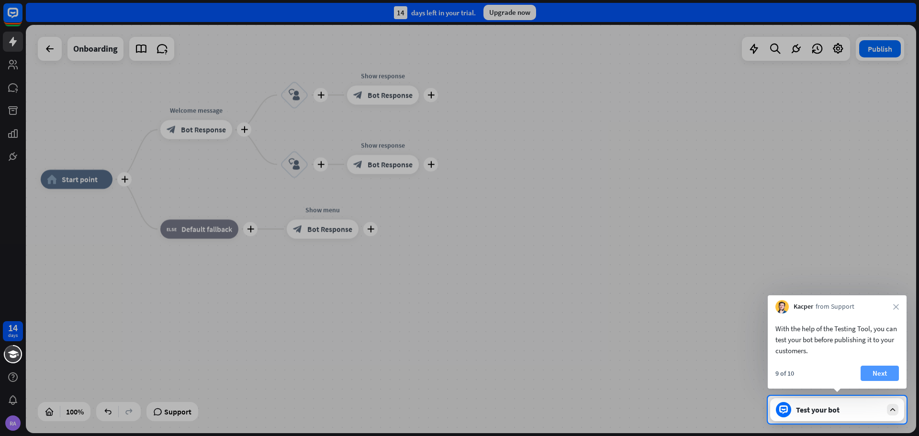
click at [884, 371] on button "Next" at bounding box center [879, 373] width 38 height 15
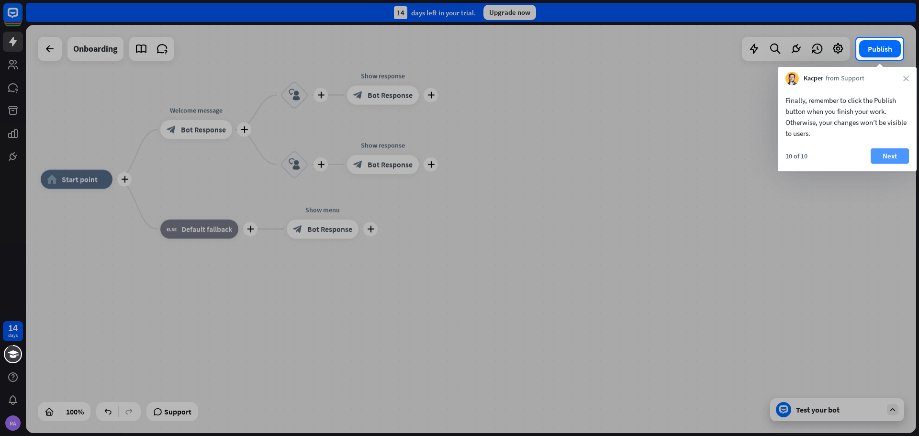
click at [892, 152] on button "Next" at bounding box center [889, 155] width 38 height 15
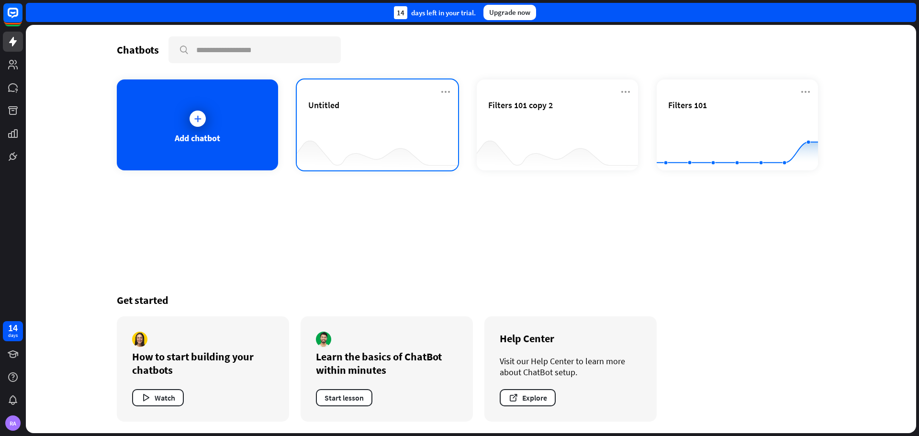
click at [328, 132] on div "Untitled" at bounding box center [377, 116] width 138 height 33
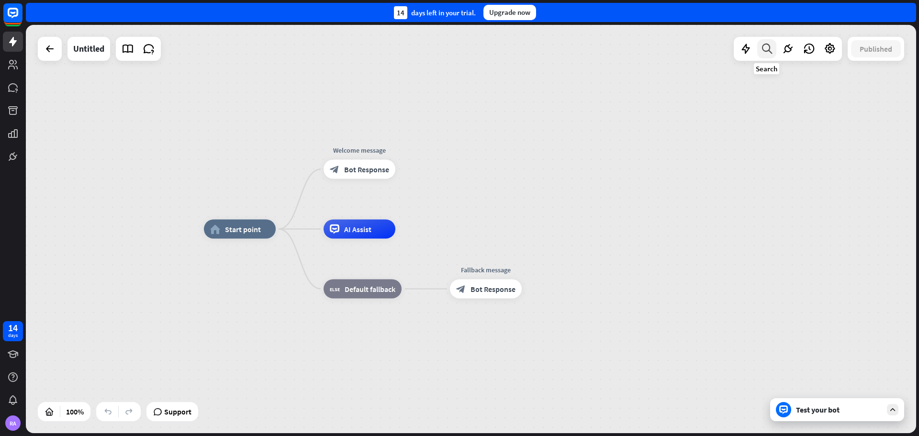
click at [769, 50] on icon at bounding box center [766, 49] width 13 height 12
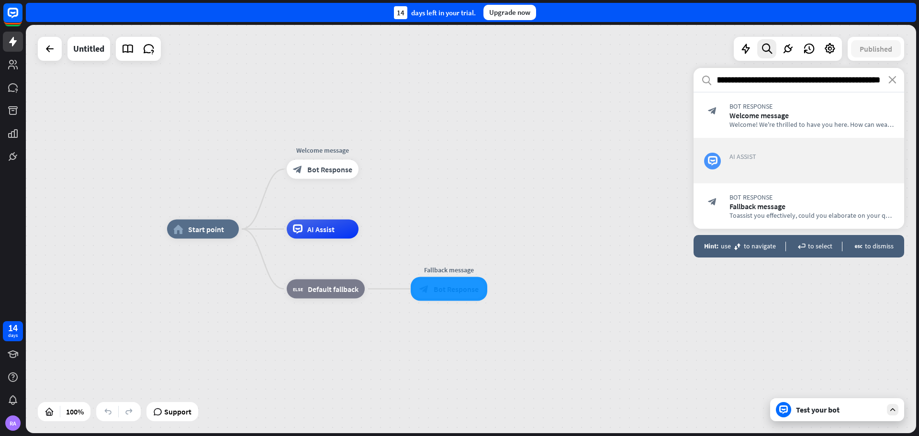
type input "**********"
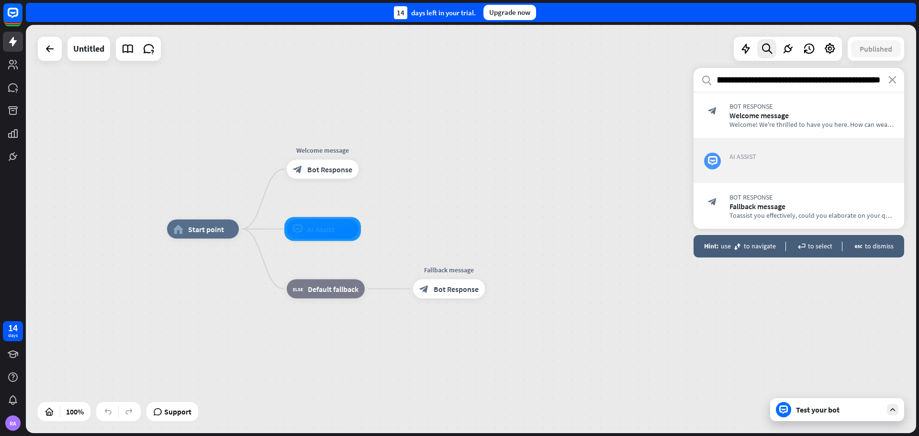
click at [751, 157] on span "AI Assist" at bounding box center [811, 156] width 164 height 9
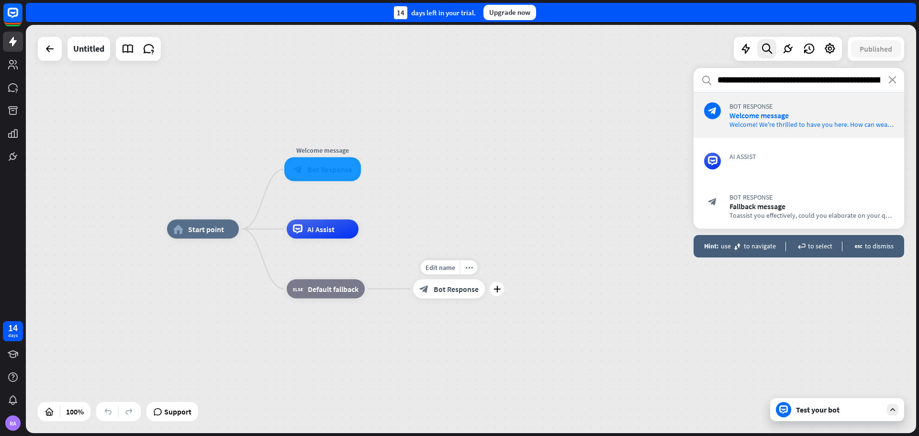
click at [451, 290] on span "Bot Response" at bounding box center [456, 289] width 45 height 10
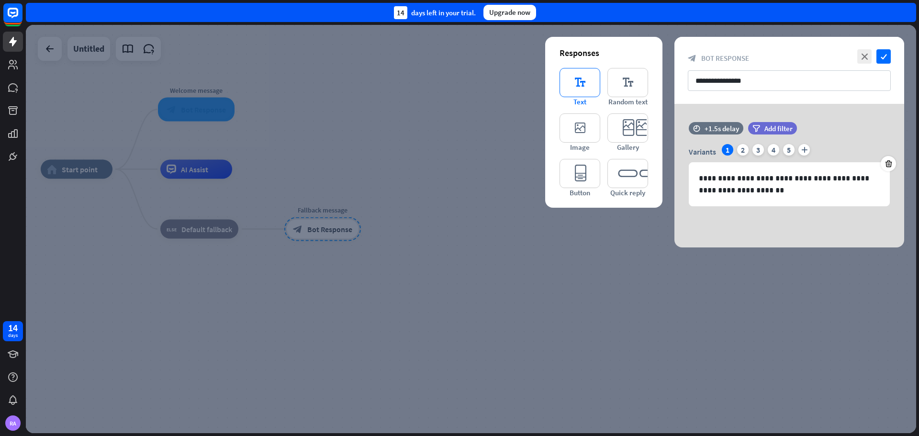
click at [570, 83] on icon "editor_text" at bounding box center [579, 82] width 41 height 29
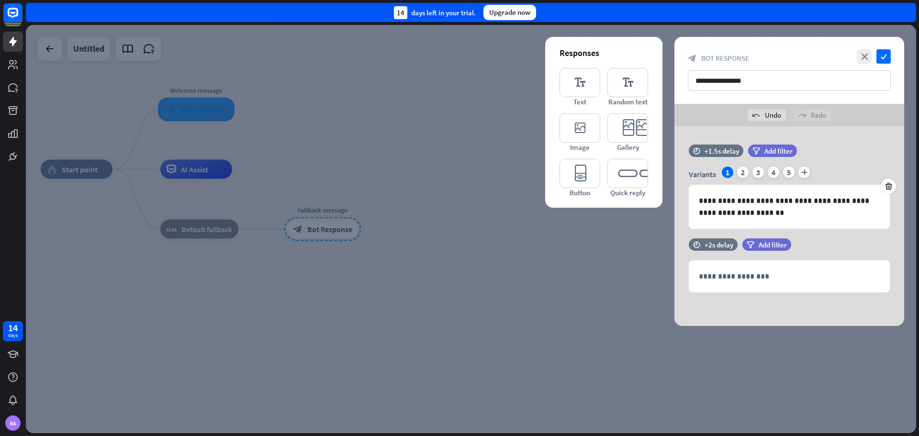
click at [411, 133] on div at bounding box center [471, 229] width 890 height 408
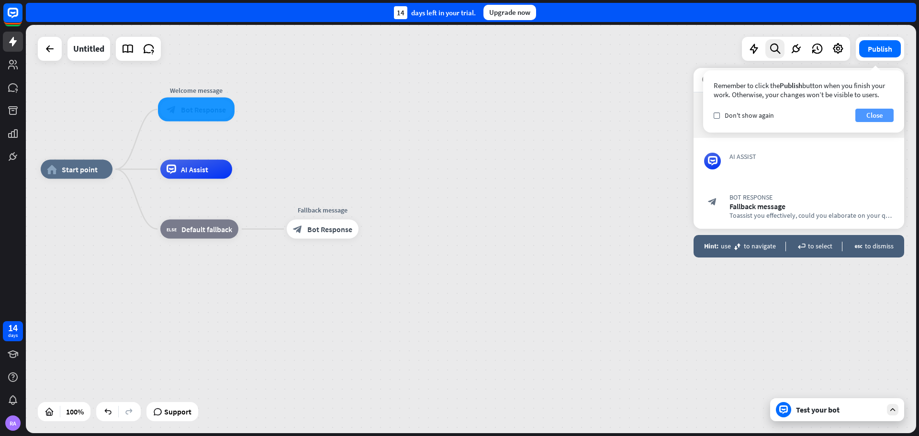
drag, startPoint x: 875, startPoint y: 113, endPoint x: 866, endPoint y: 113, distance: 9.1
click at [875, 113] on button "Close" at bounding box center [874, 115] width 38 height 13
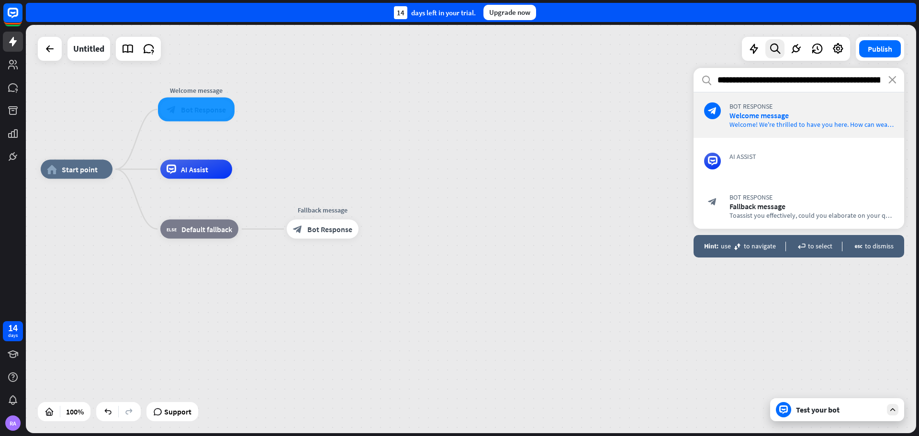
click at [782, 79] on input "**********" at bounding box center [798, 80] width 211 height 24
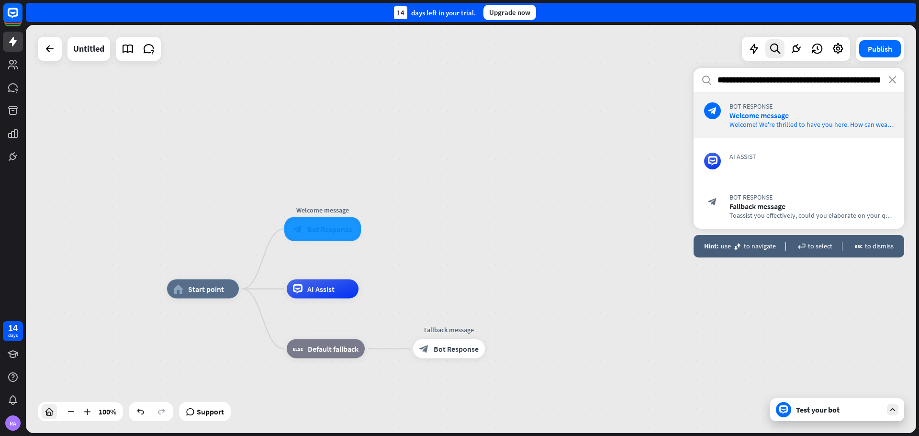
click at [50, 412] on icon at bounding box center [50, 412] width 10 height 10
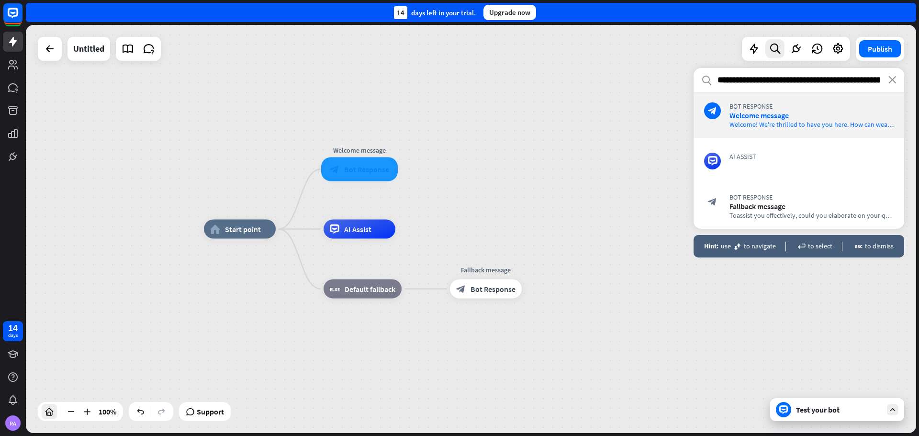
click at [46, 415] on icon at bounding box center [50, 412] width 10 height 10
click at [246, 232] on span "Start point" at bounding box center [243, 229] width 36 height 10
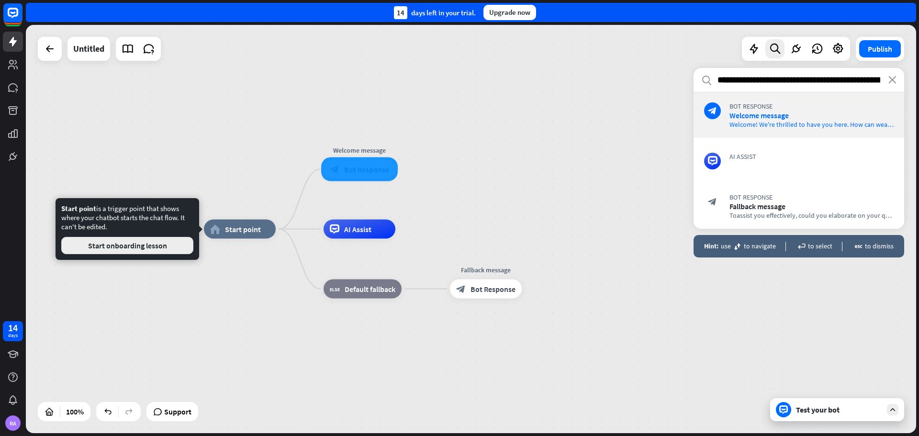
click at [172, 245] on button "Start onboarding lesson" at bounding box center [127, 245] width 132 height 17
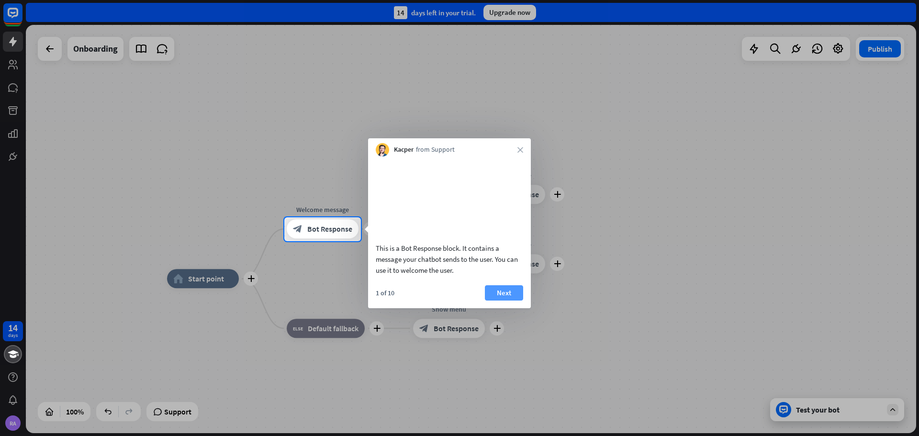
click at [508, 301] on button "Next" at bounding box center [504, 292] width 38 height 15
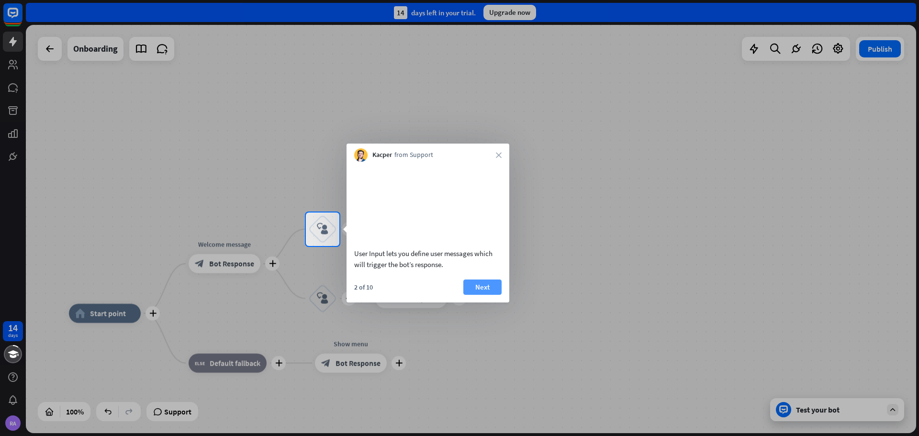
click at [484, 295] on button "Next" at bounding box center [482, 286] width 38 height 15
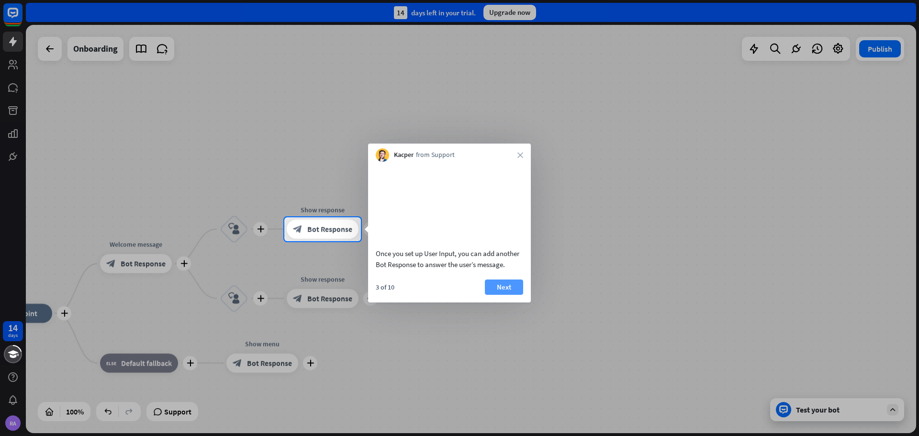
click at [513, 295] on button "Next" at bounding box center [504, 286] width 38 height 15
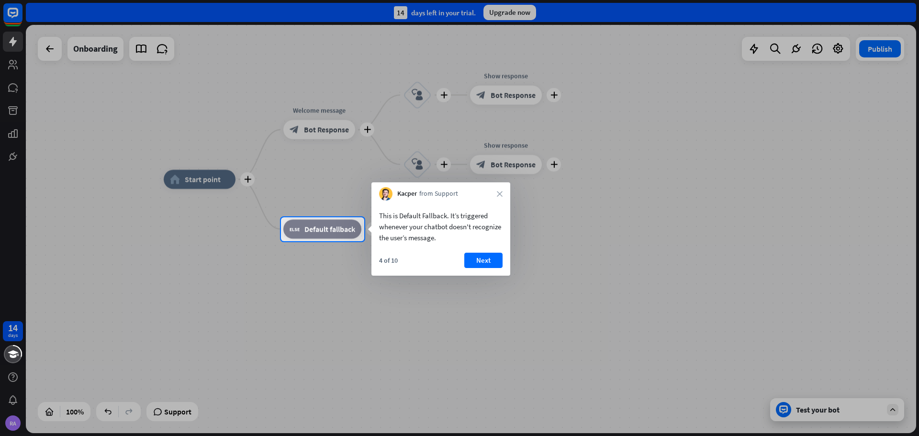
click at [477, 257] on button "Next" at bounding box center [483, 260] width 38 height 15
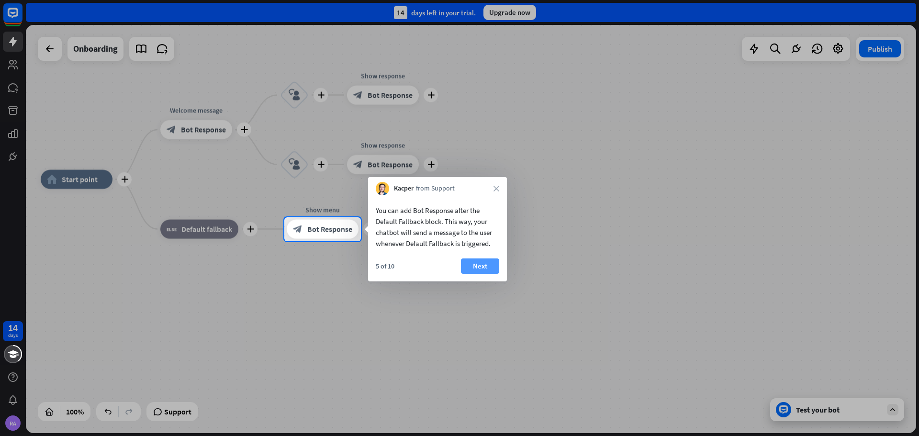
click at [476, 266] on button "Next" at bounding box center [480, 265] width 38 height 15
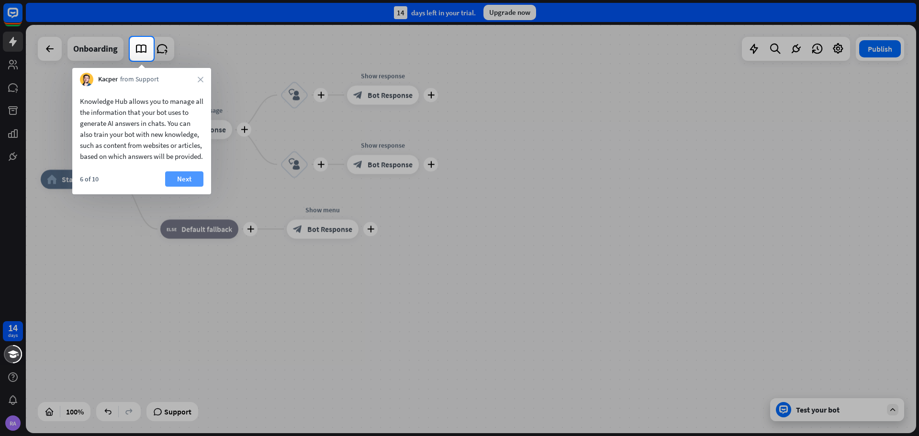
click at [186, 187] on button "Next" at bounding box center [184, 178] width 38 height 15
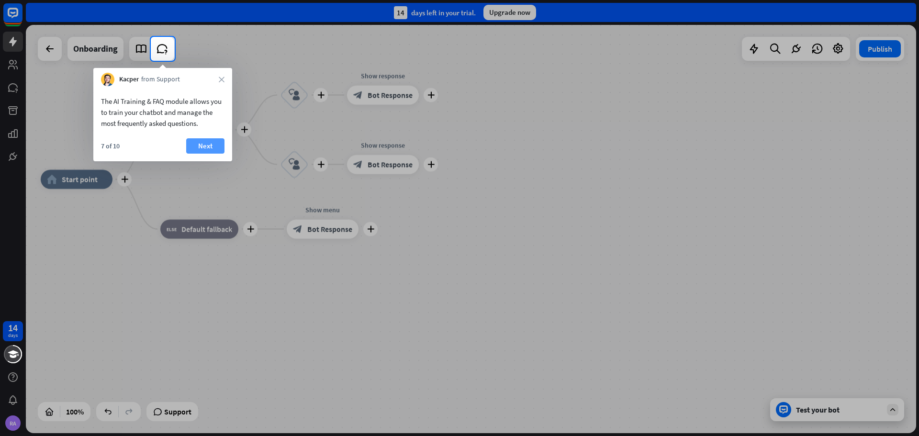
click at [202, 149] on button "Next" at bounding box center [205, 145] width 38 height 15
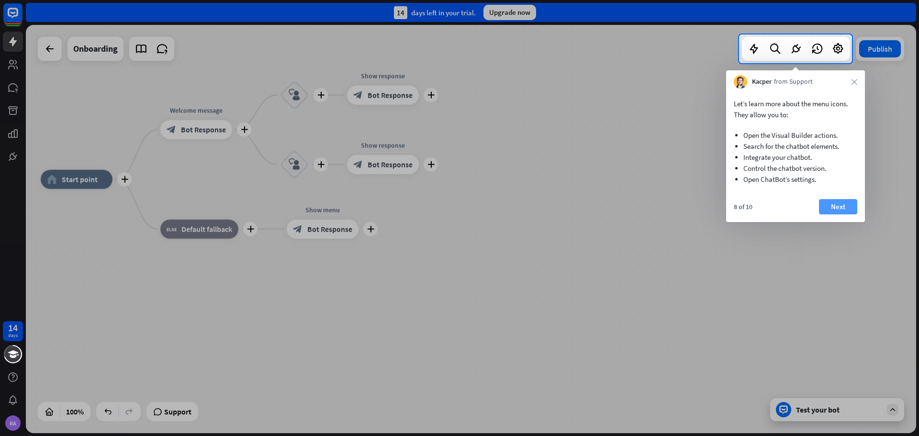
click at [845, 209] on button "Next" at bounding box center [838, 206] width 38 height 15
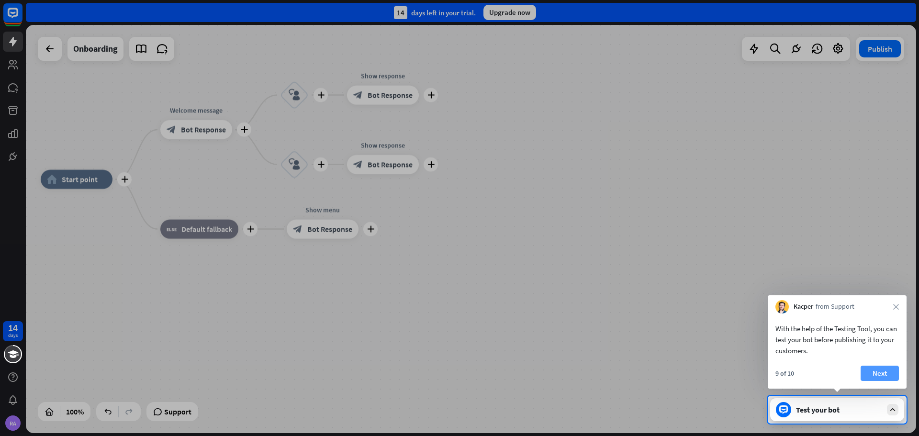
click at [893, 372] on button "Next" at bounding box center [879, 373] width 38 height 15
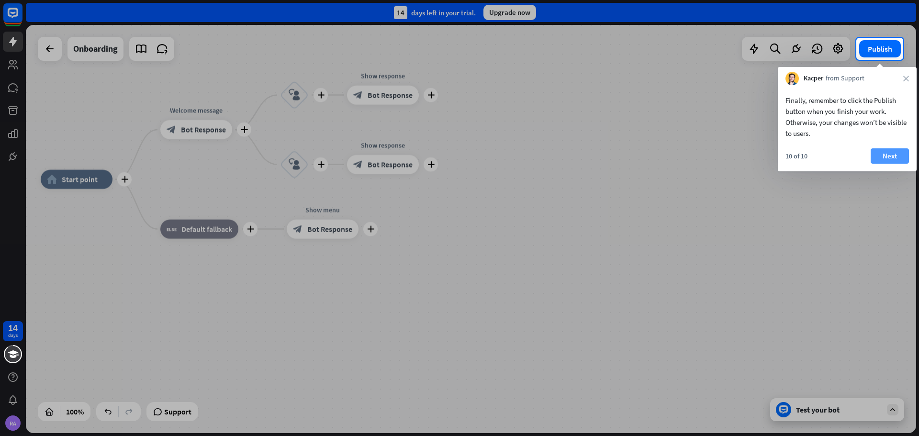
click at [883, 156] on button "Next" at bounding box center [889, 155] width 38 height 15
